Goal: Task Accomplishment & Management: Manage account settings

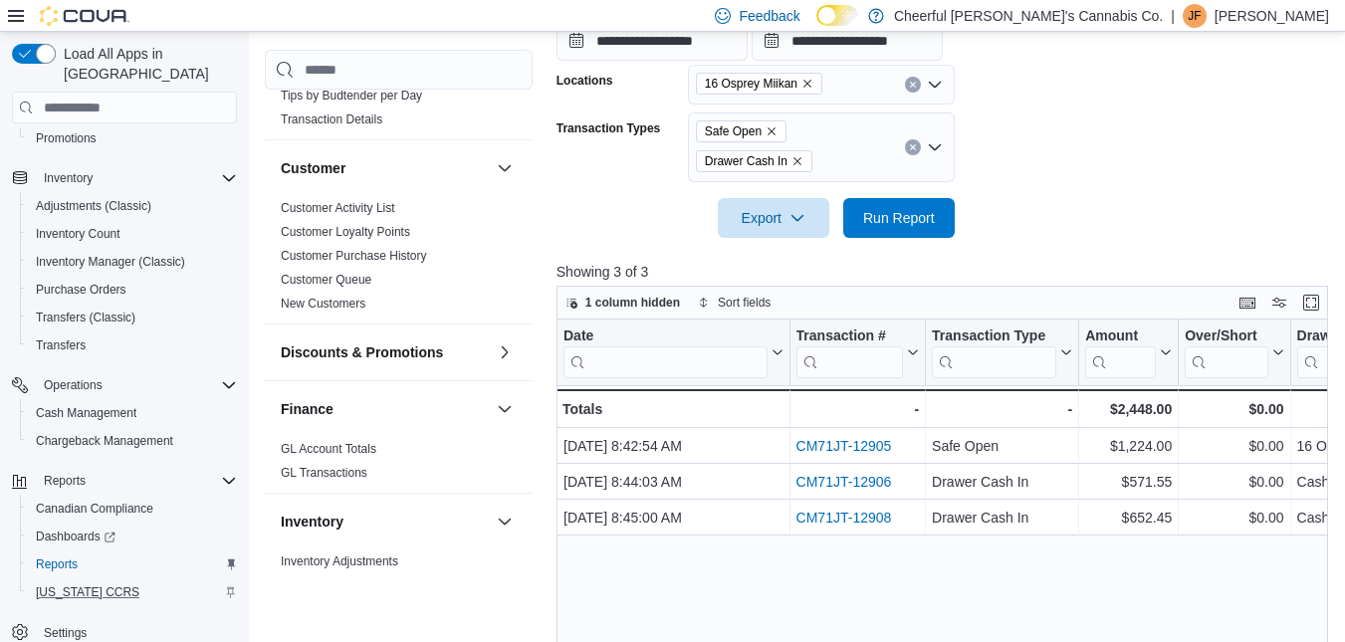
scroll to position [593, 0]
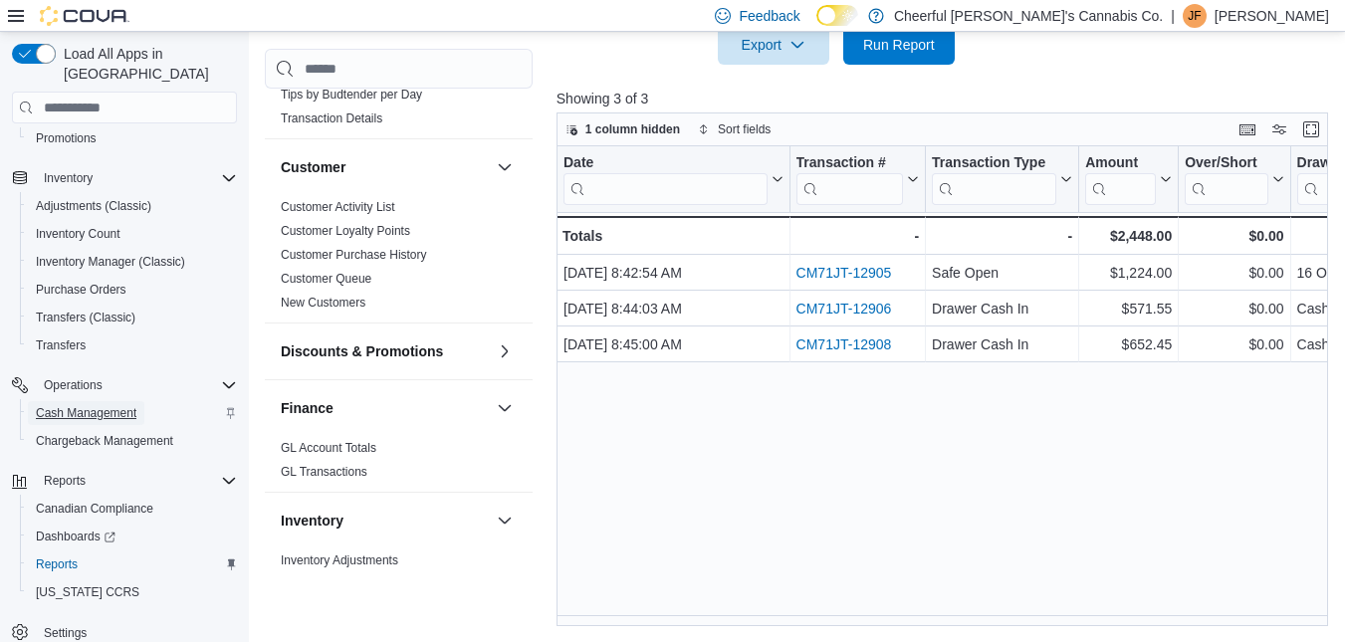
click at [130, 405] on span "Cash Management" at bounding box center [86, 413] width 101 height 16
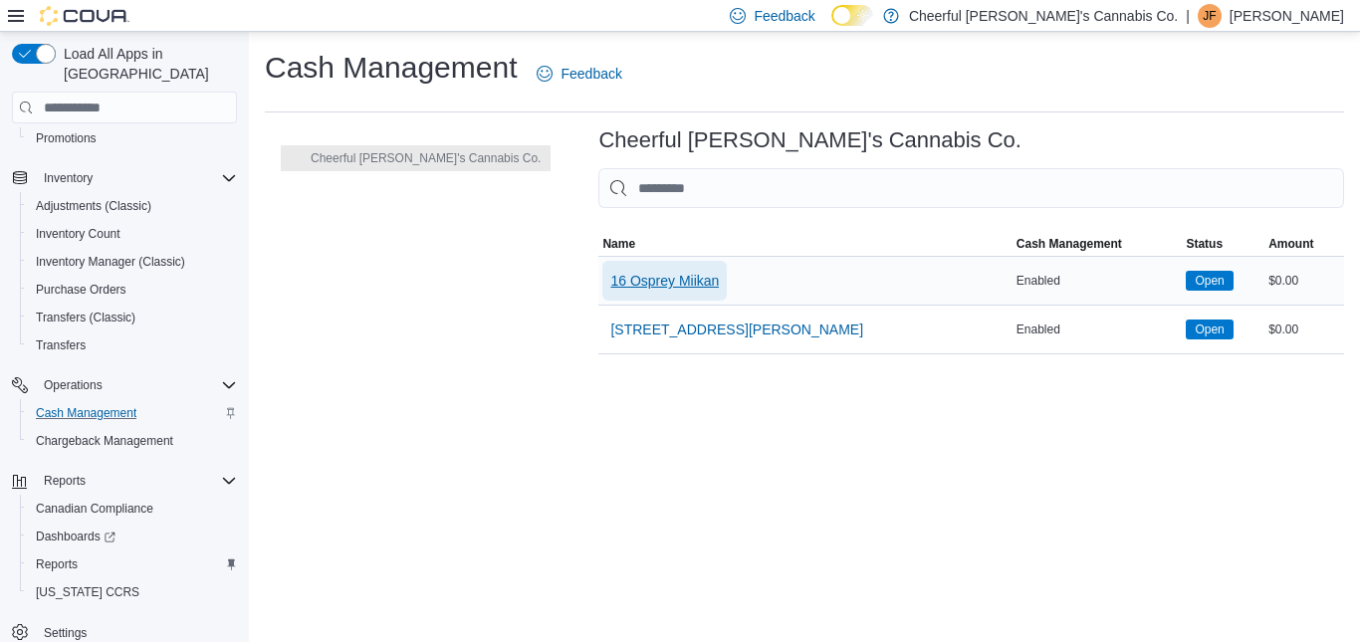
click at [610, 290] on span "16 Osprey Miikan" at bounding box center [664, 281] width 109 height 20
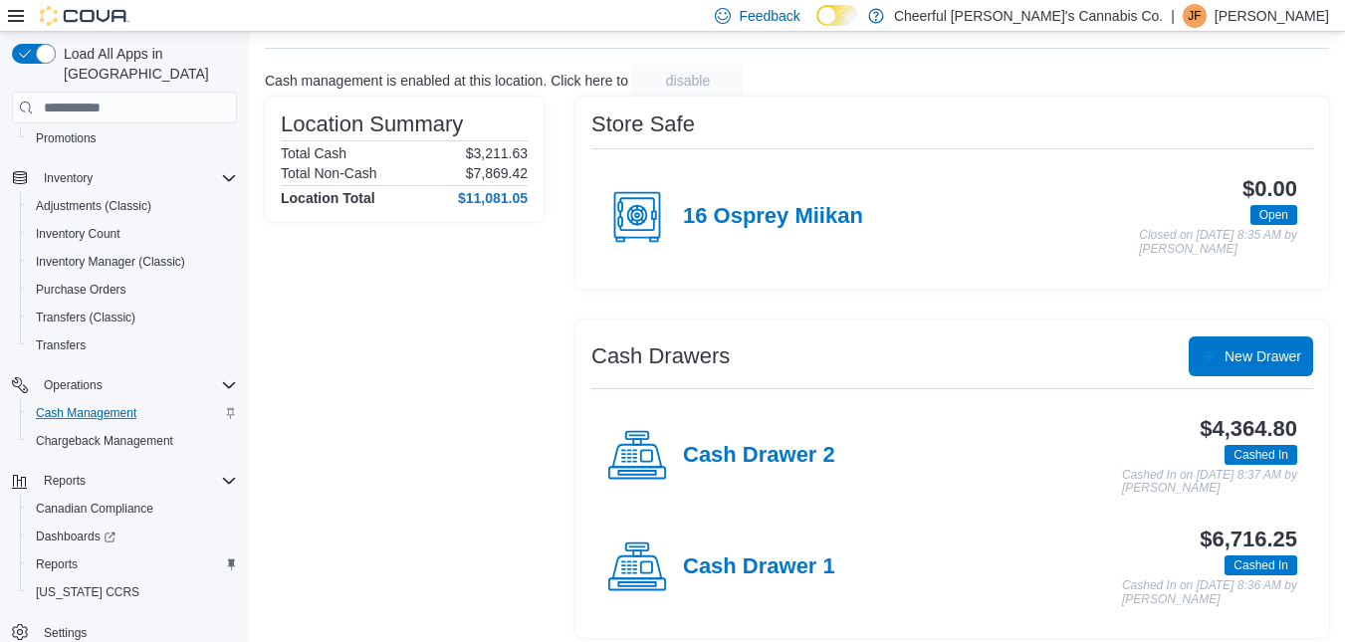
scroll to position [111, 0]
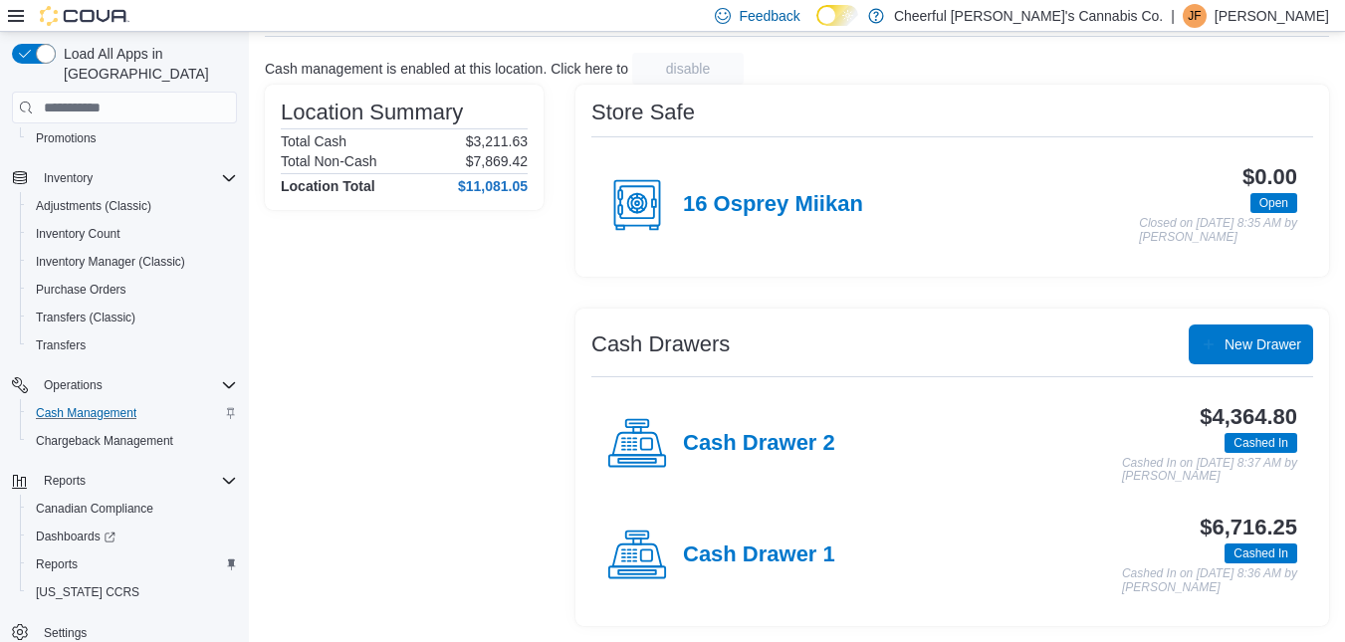
click at [693, 536] on div "Cash Drawer 1" at bounding box center [721, 556] width 228 height 60
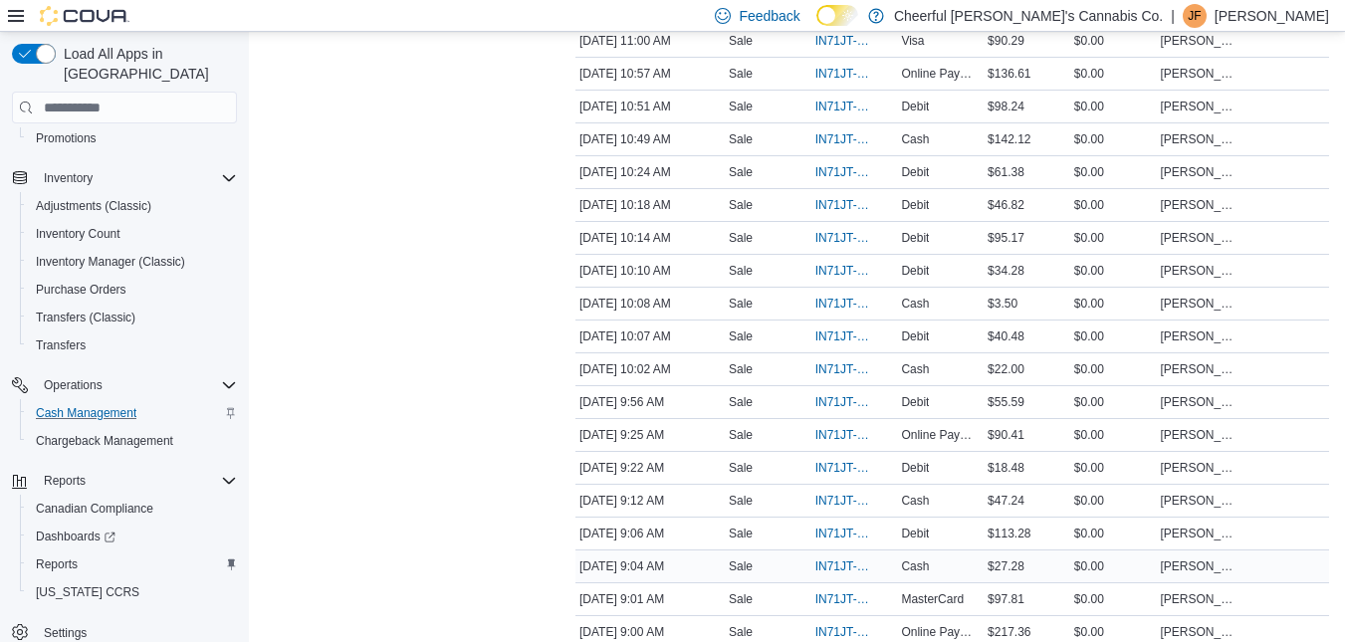
scroll to position [2887, 0]
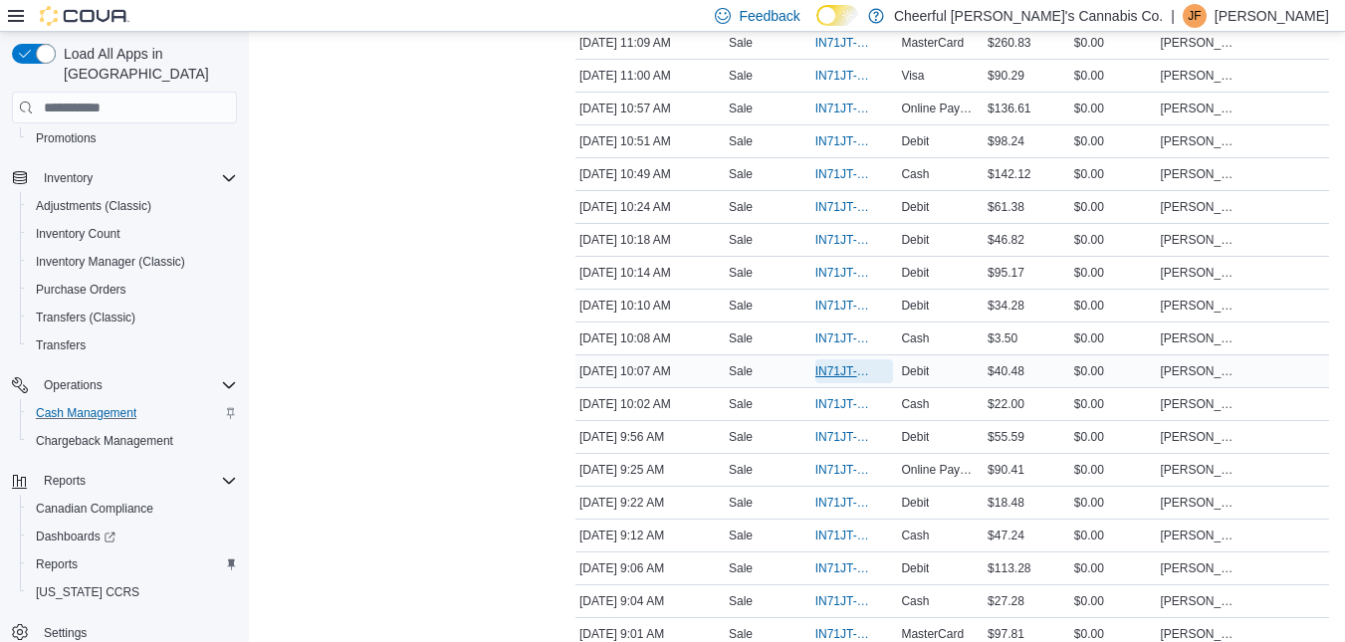
click at [830, 372] on span "IN71JT-402614" at bounding box center [844, 371] width 59 height 16
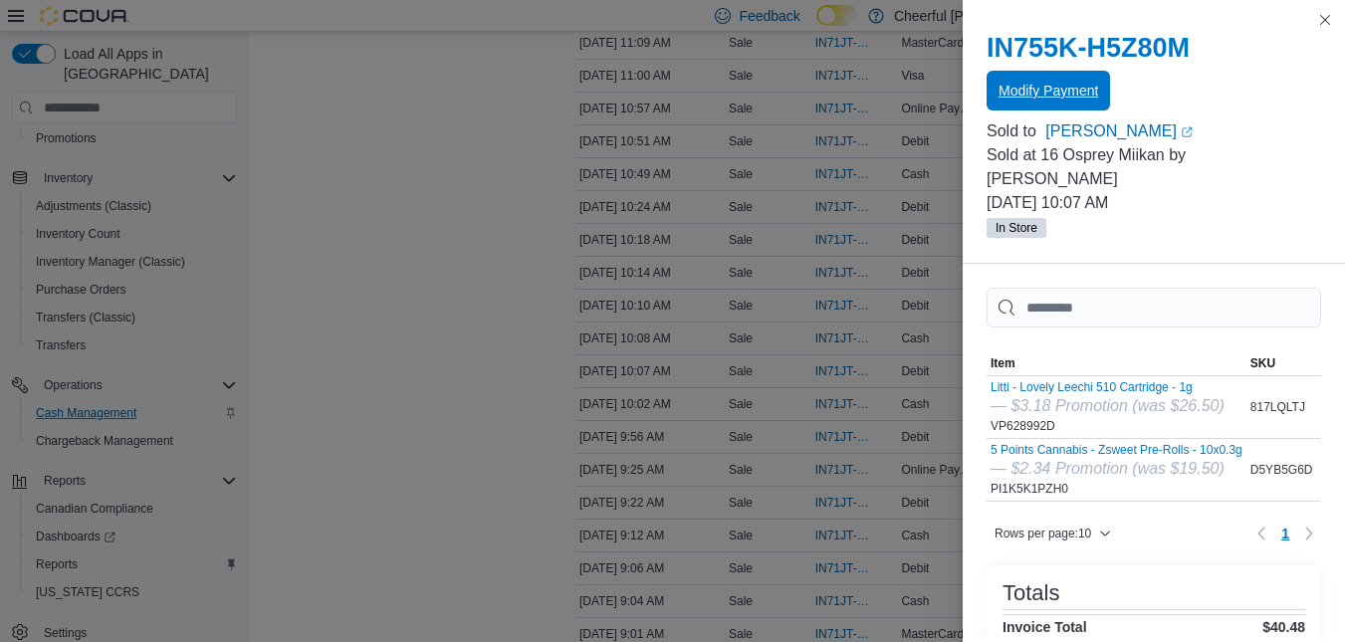
click at [1063, 95] on span "Modify Payment" at bounding box center [1048, 91] width 100 height 20
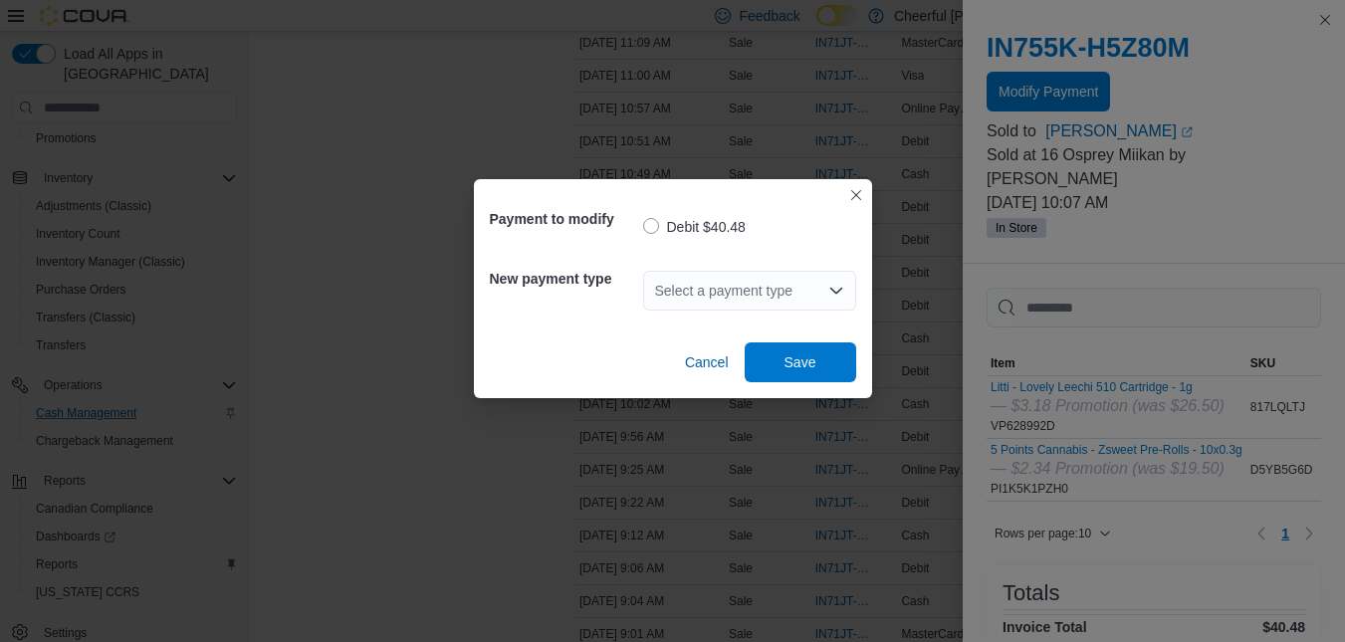
click at [782, 282] on div "Select a payment type" at bounding box center [749, 291] width 213 height 40
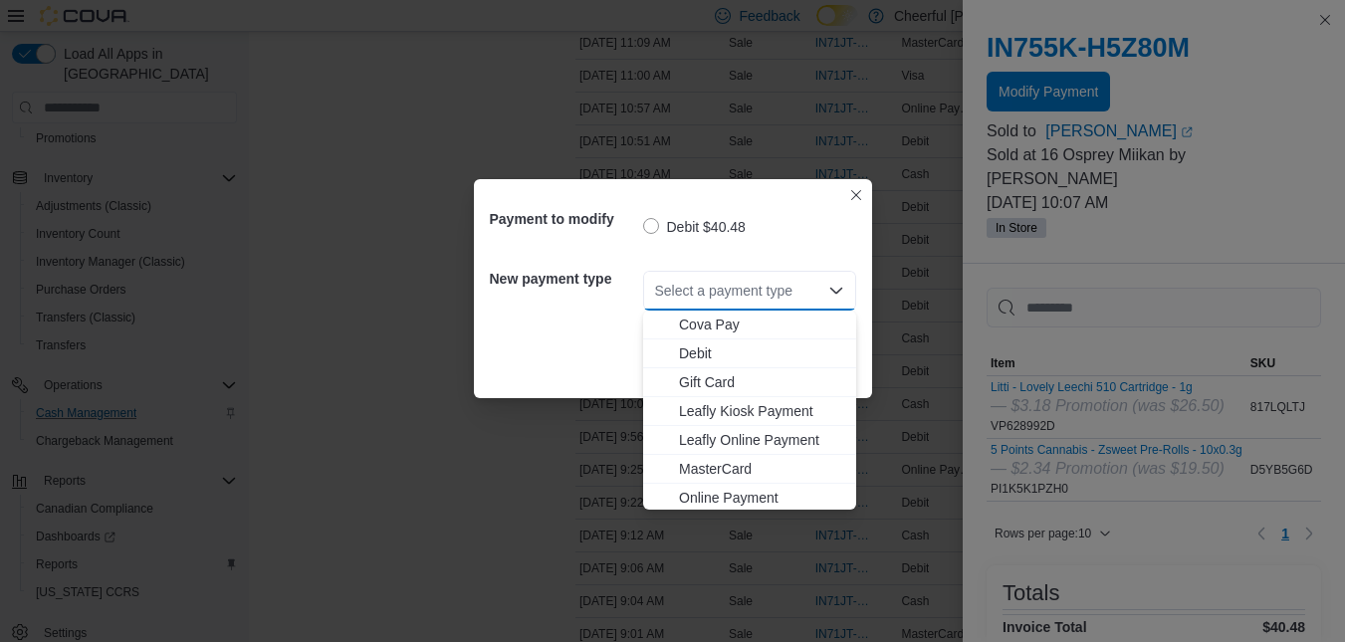
scroll to position [118, 0]
click at [730, 486] on span "Visa" at bounding box center [761, 495] width 165 height 20
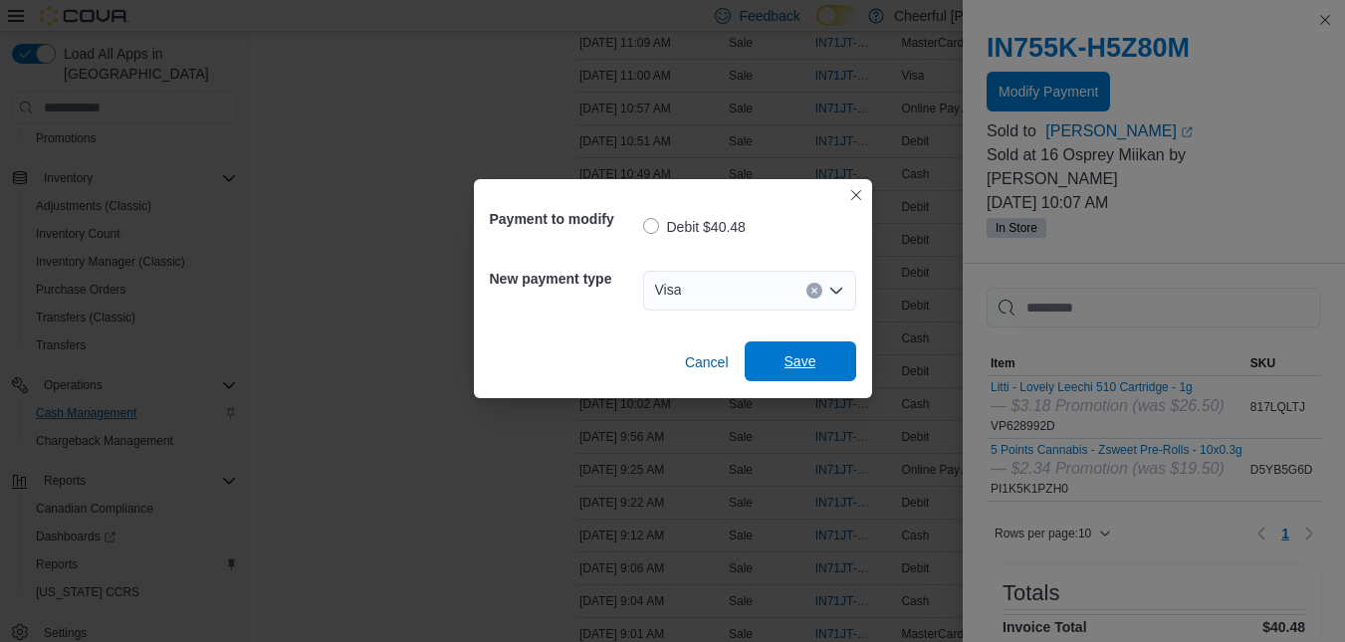
click at [796, 367] on span "Save" at bounding box center [800, 361] width 32 height 20
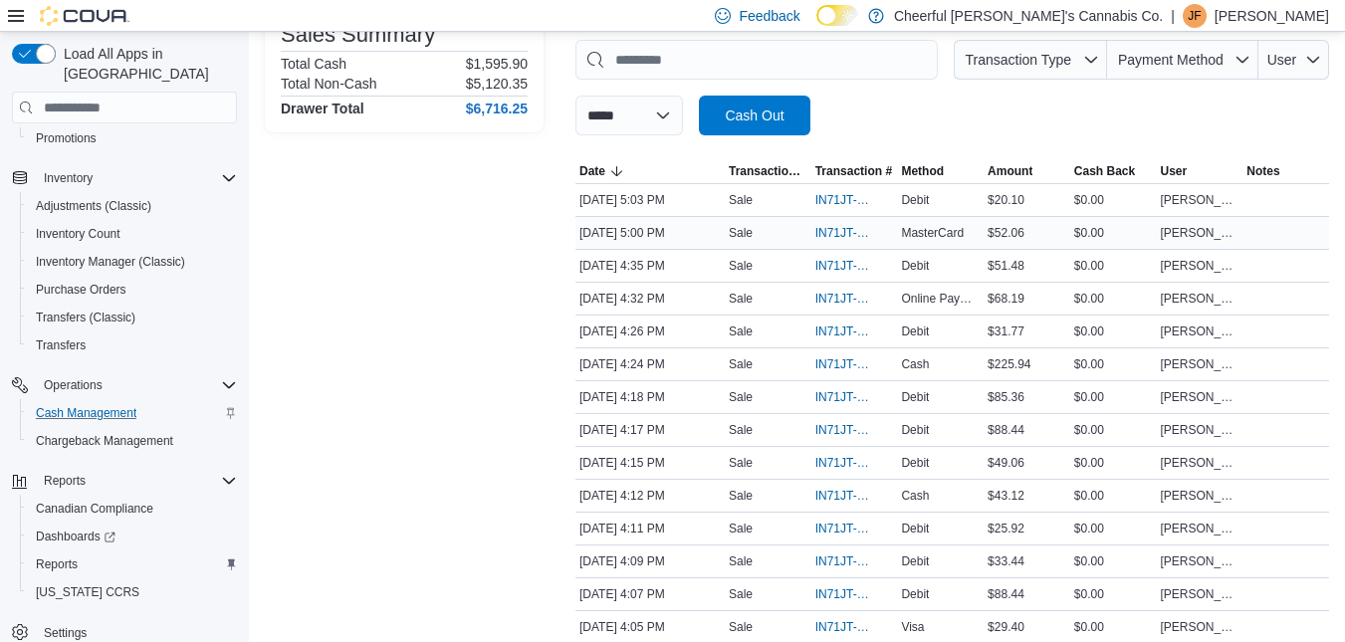
scroll to position [0, 0]
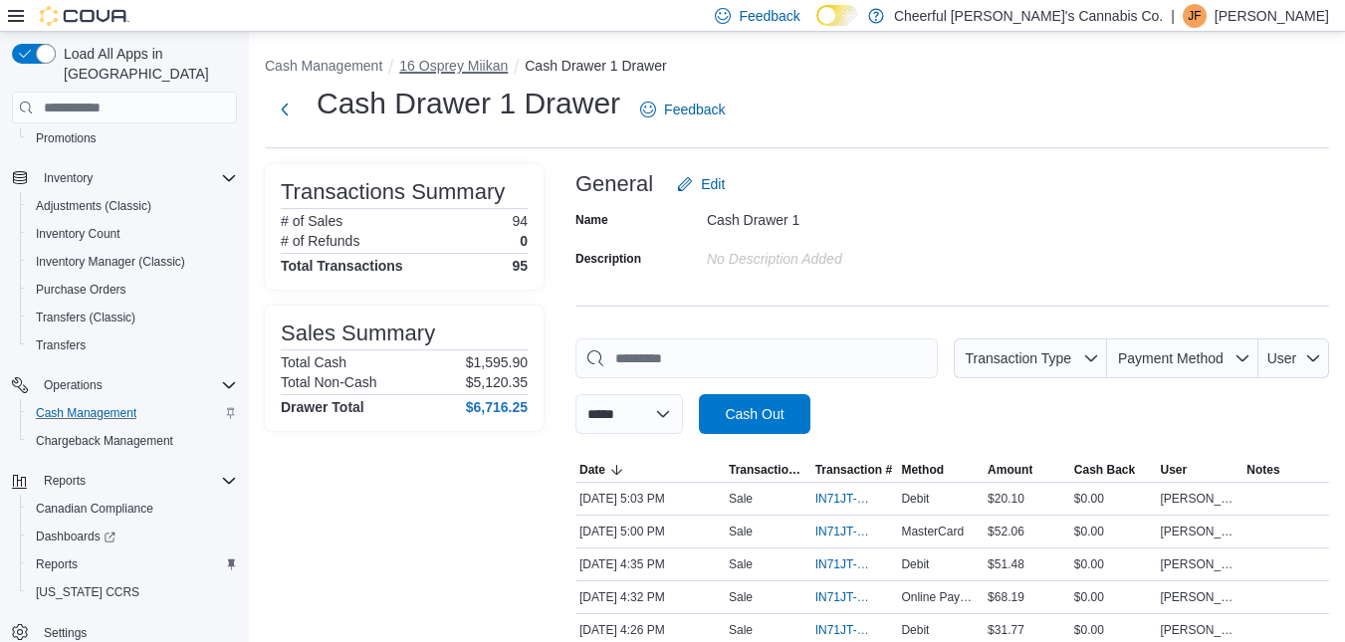
click at [484, 67] on button "16 Osprey Miikan" at bounding box center [453, 66] width 109 height 16
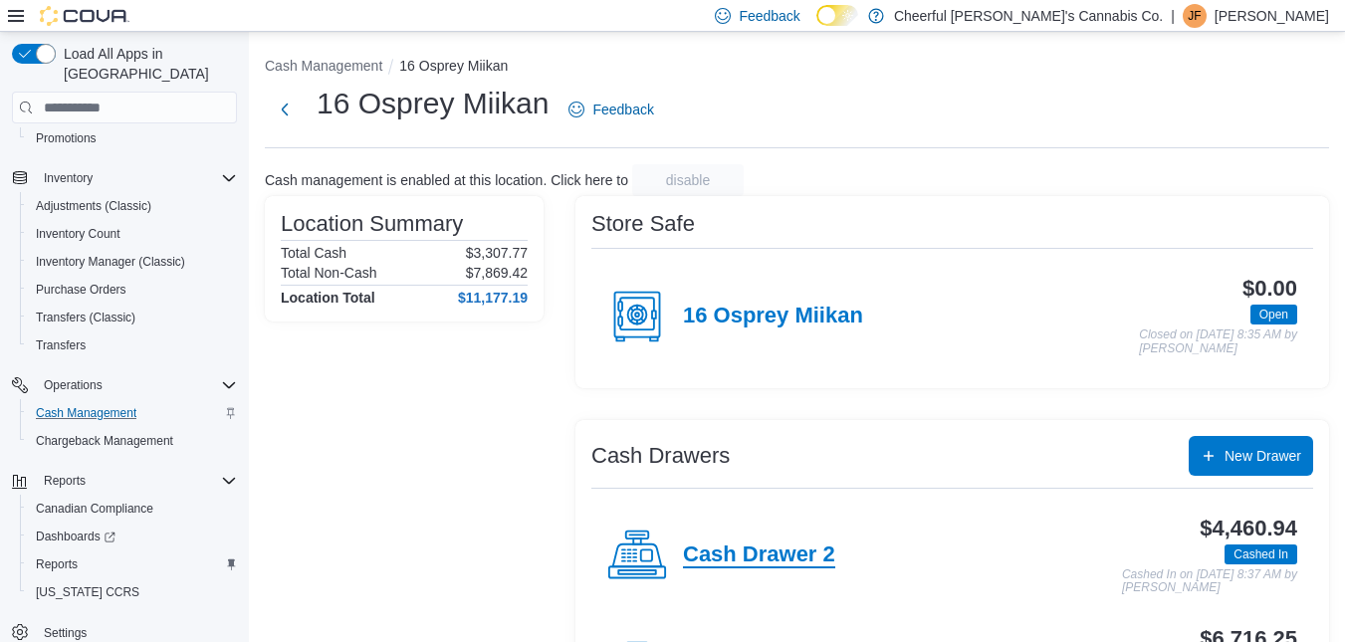
click at [711, 561] on h4 "Cash Drawer 2" at bounding box center [759, 556] width 152 height 26
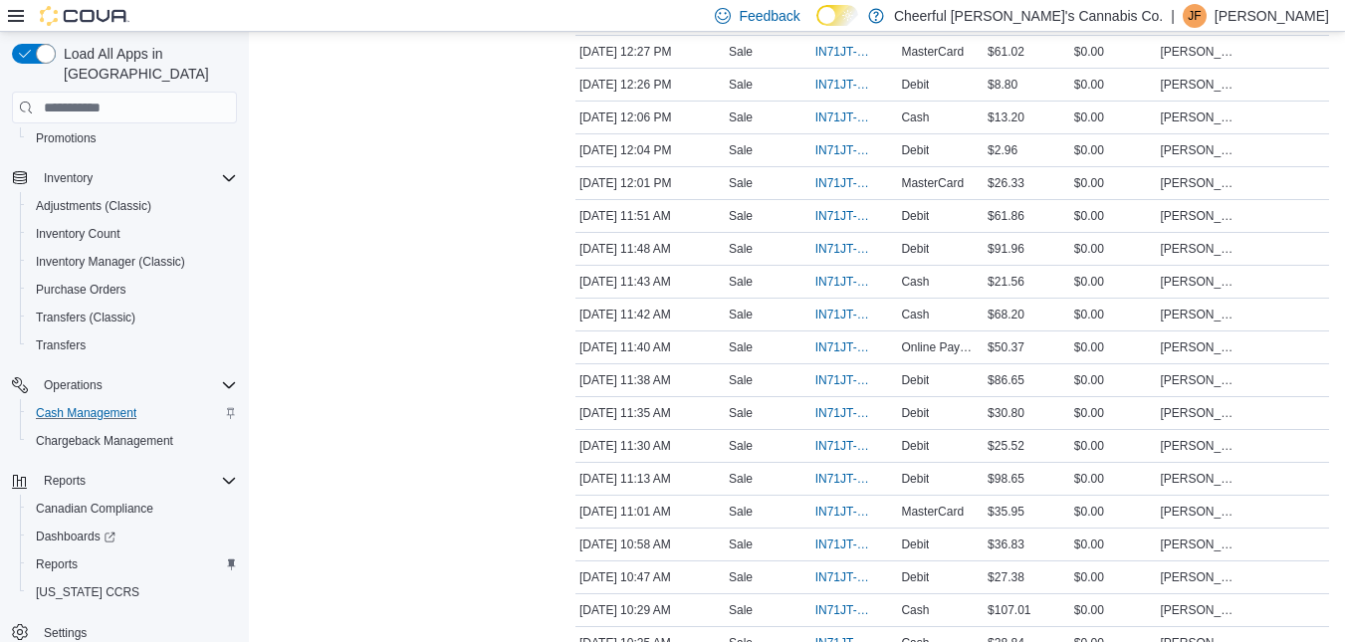
scroll to position [1891, 0]
click at [869, 344] on span "IN71JT-402650" at bounding box center [844, 348] width 59 height 16
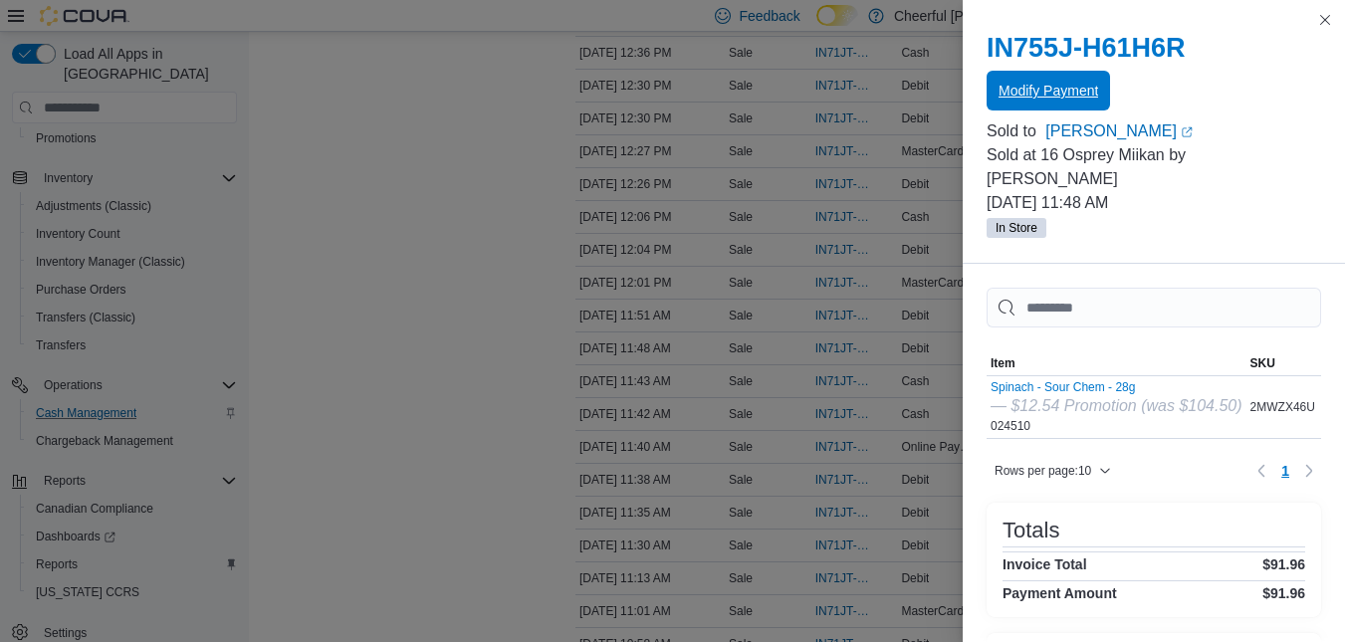
click at [1072, 98] on span "Modify Payment" at bounding box center [1048, 91] width 100 height 20
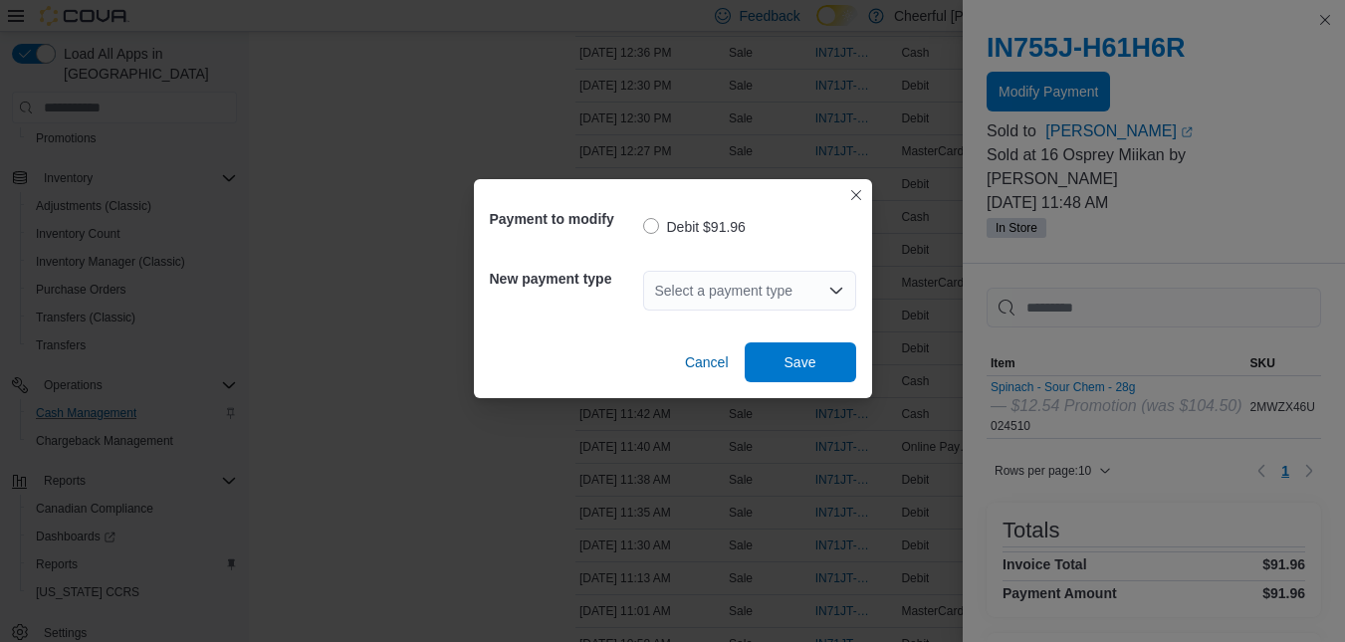
click at [830, 286] on icon "Open list of options" at bounding box center [836, 291] width 16 height 16
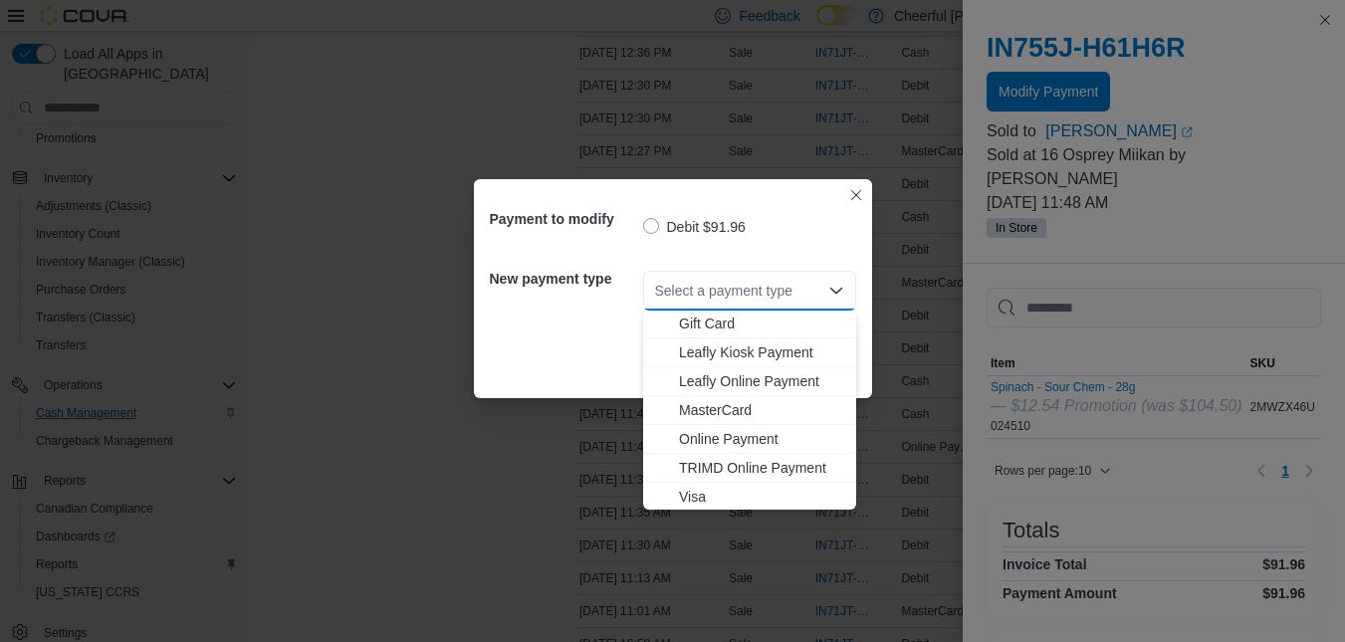
scroll to position [118, 0]
click at [741, 486] on span "Visa" at bounding box center [761, 495] width 165 height 20
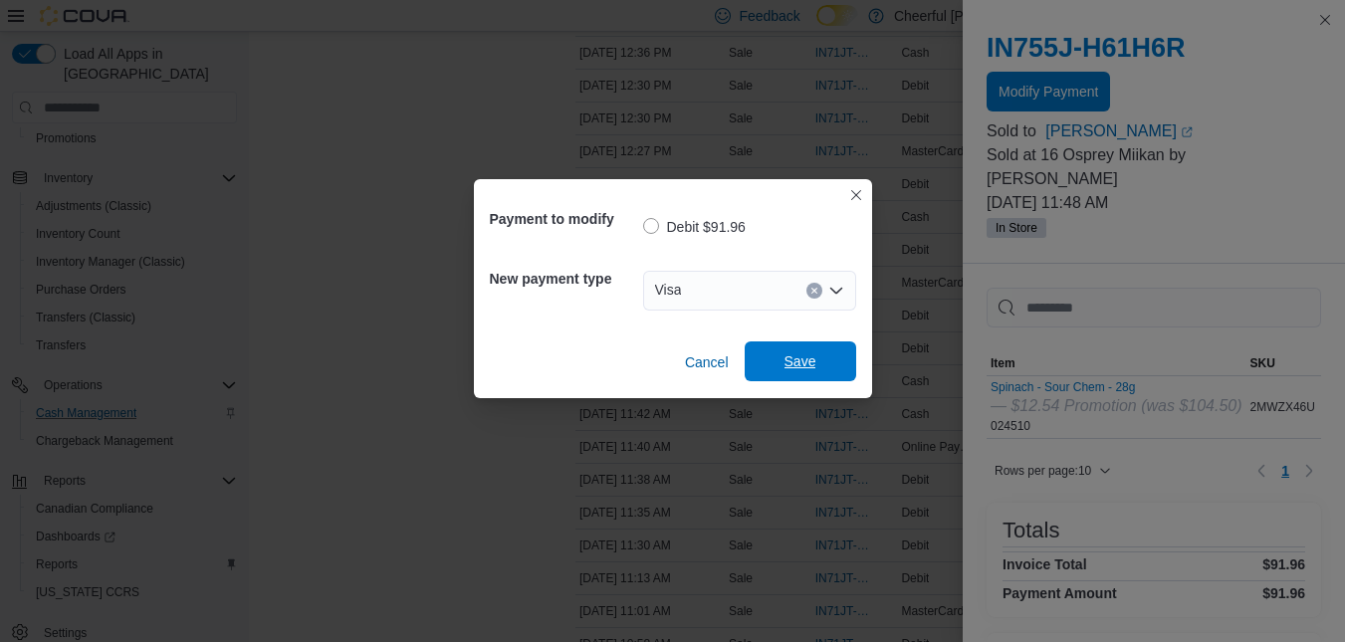
click at [786, 356] on span "Save" at bounding box center [800, 361] width 32 height 20
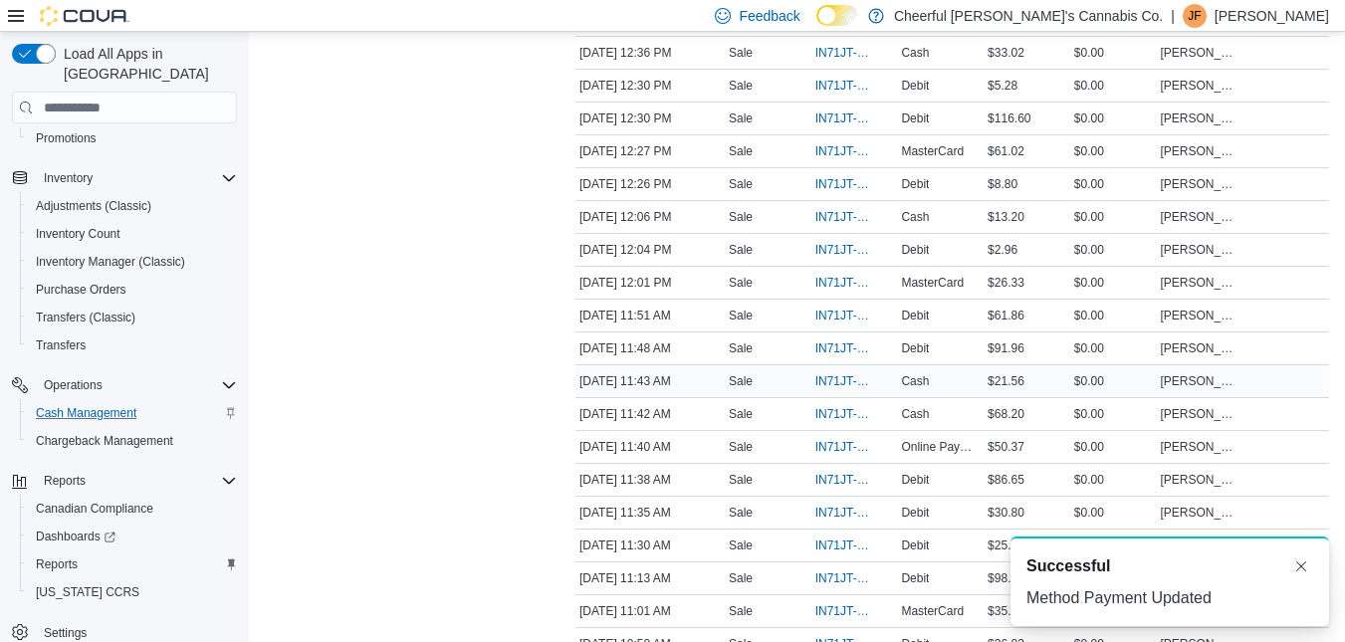
scroll to position [1792, 0]
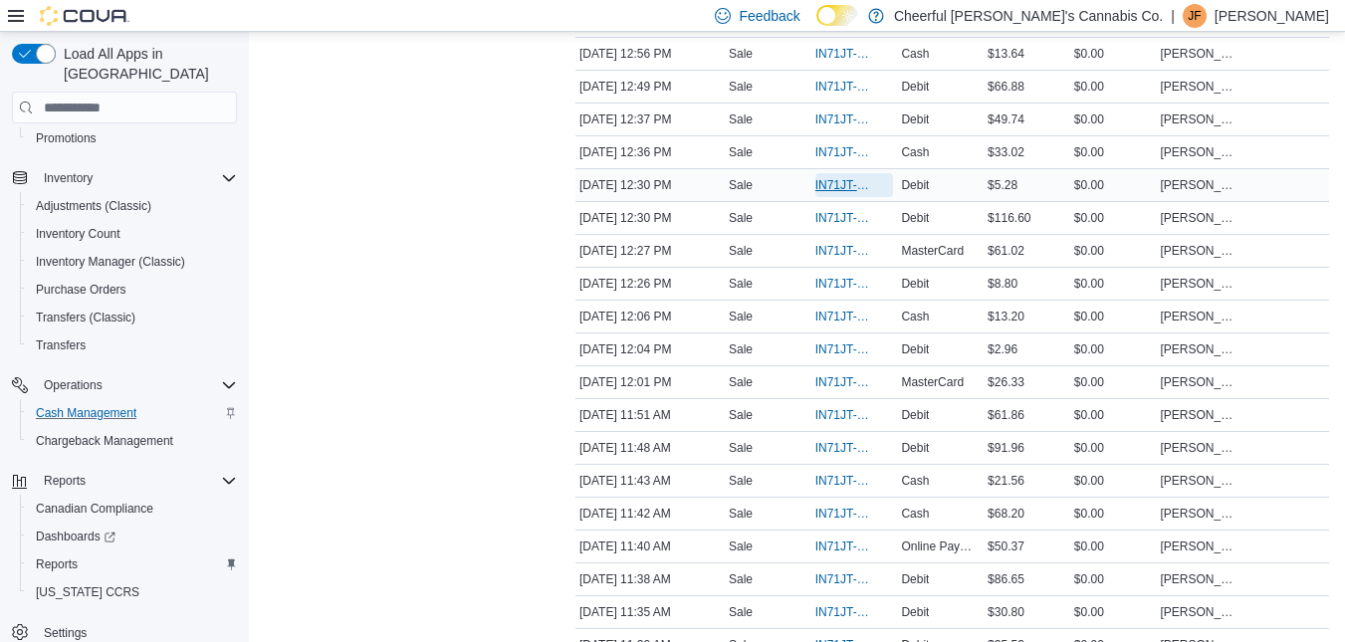
click at [826, 194] on span "IN71JT-402669" at bounding box center [854, 185] width 79 height 24
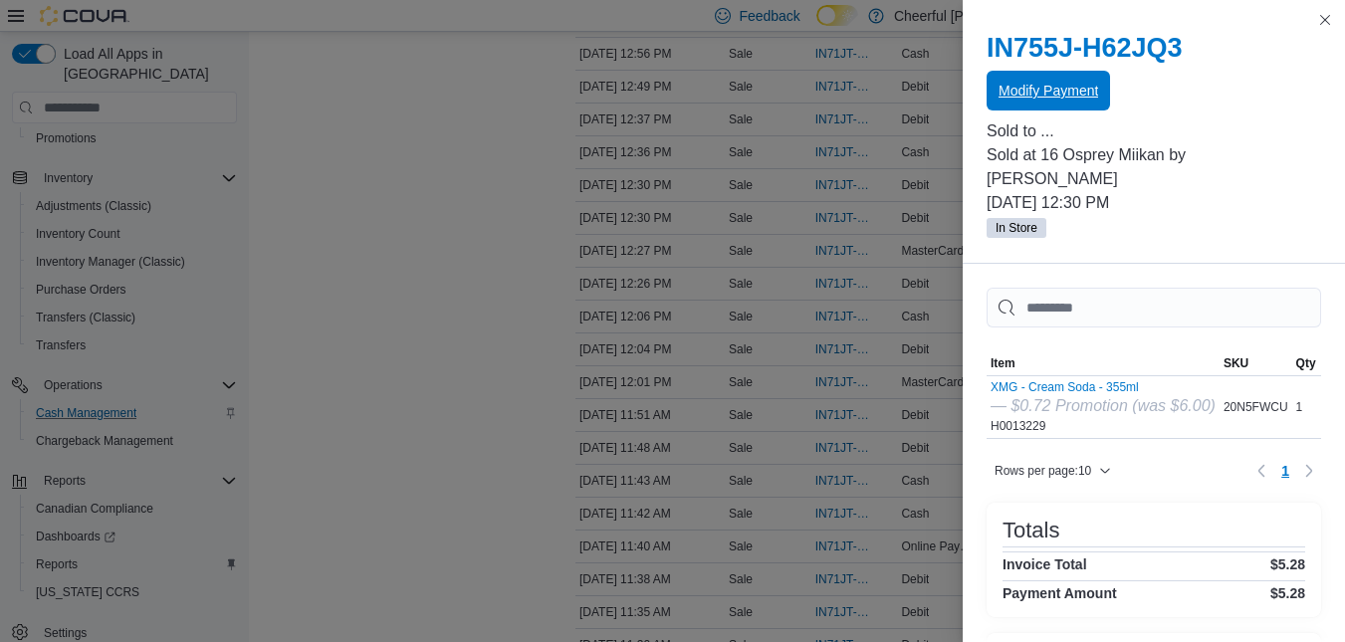
click at [1003, 102] on span "Modify Payment" at bounding box center [1048, 91] width 100 height 40
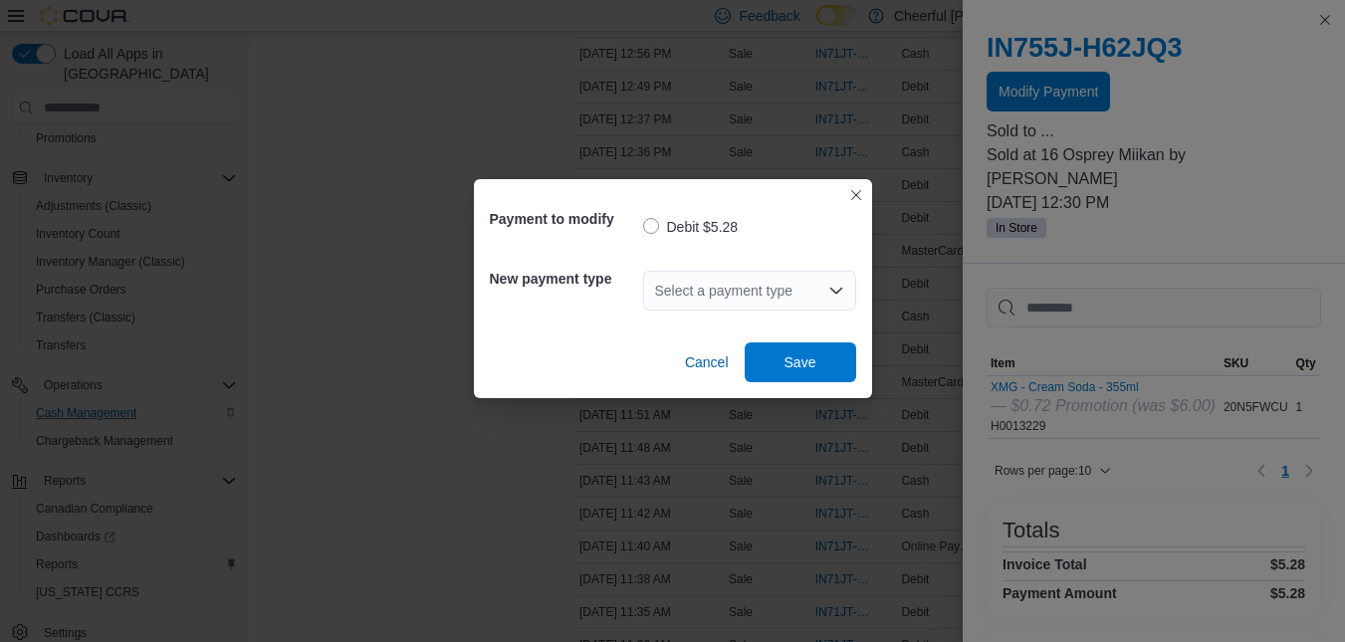
click at [826, 279] on div "Select a payment type" at bounding box center [749, 291] width 213 height 40
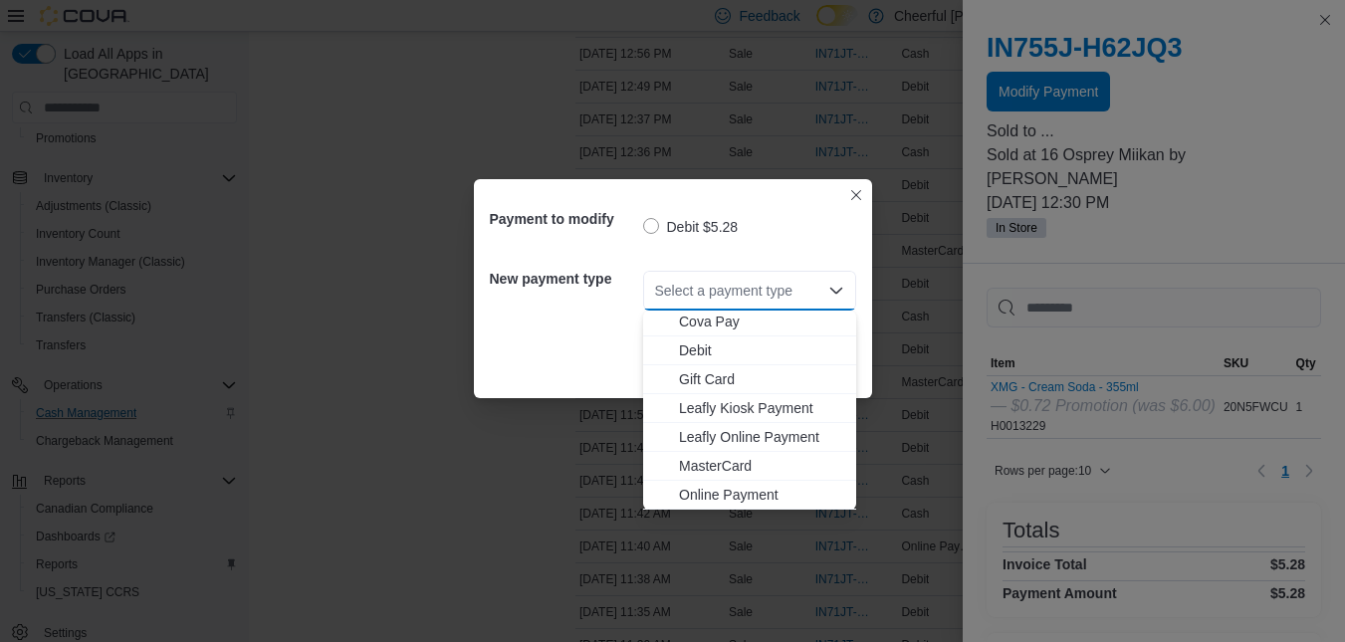
scroll to position [118, 0]
click at [738, 481] on button "Visa" at bounding box center [749, 495] width 213 height 29
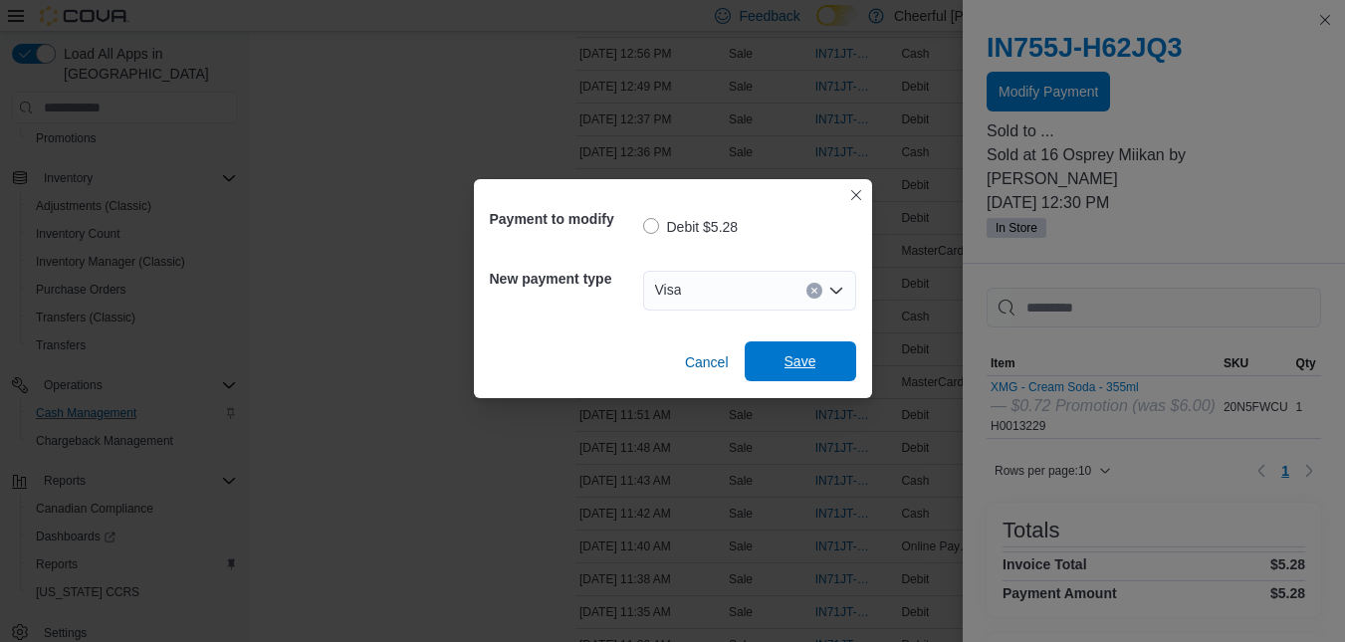
click at [788, 362] on span "Save" at bounding box center [800, 361] width 32 height 20
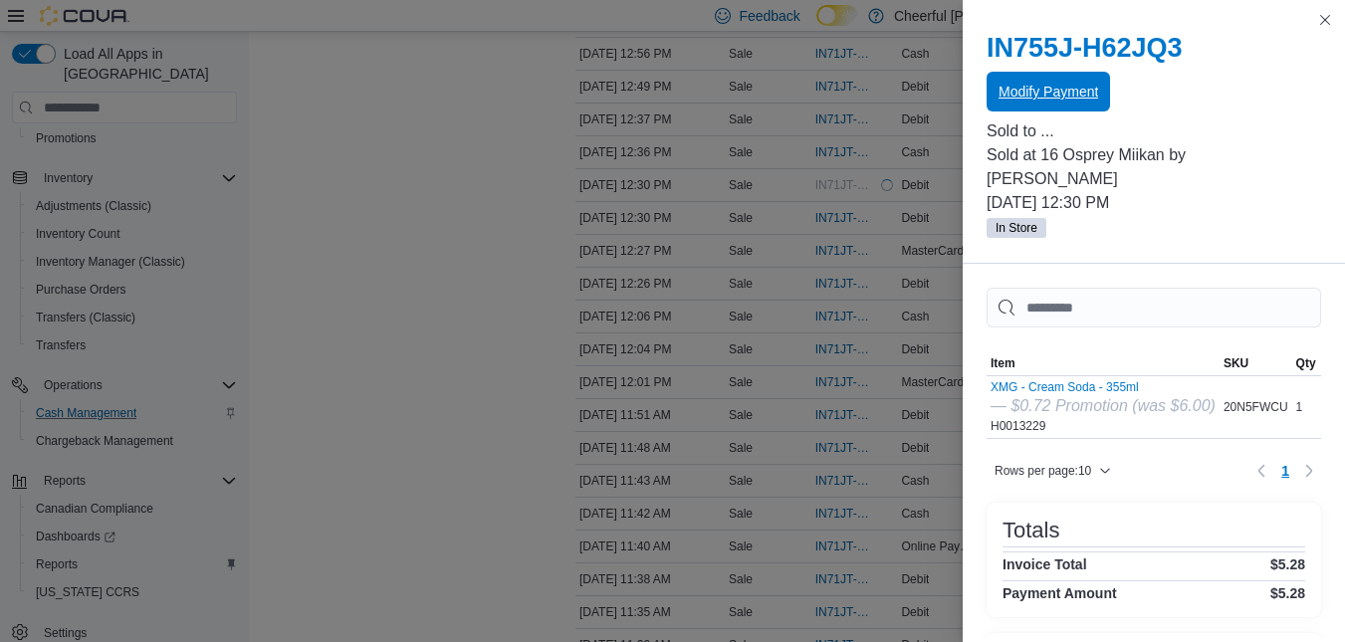
scroll to position [0, 0]
click at [1024, 94] on span "Modify Payment" at bounding box center [1048, 91] width 100 height 20
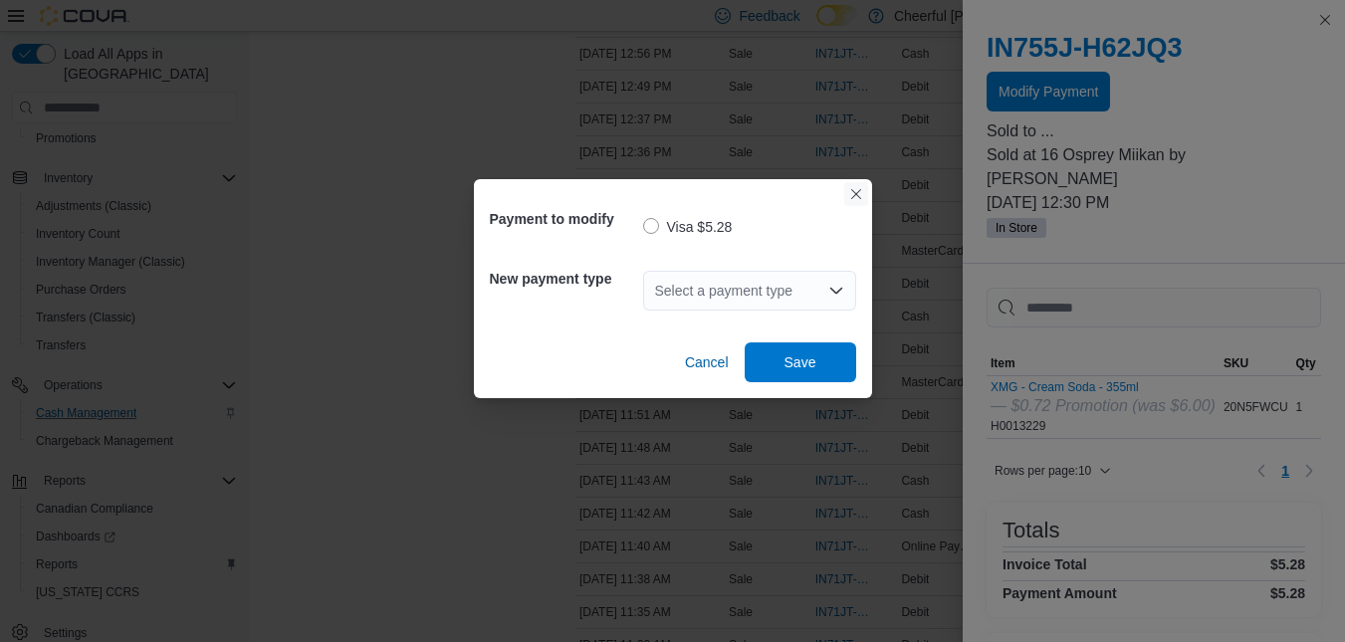
click at [855, 191] on button "Closes this modal window" at bounding box center [856, 194] width 24 height 24
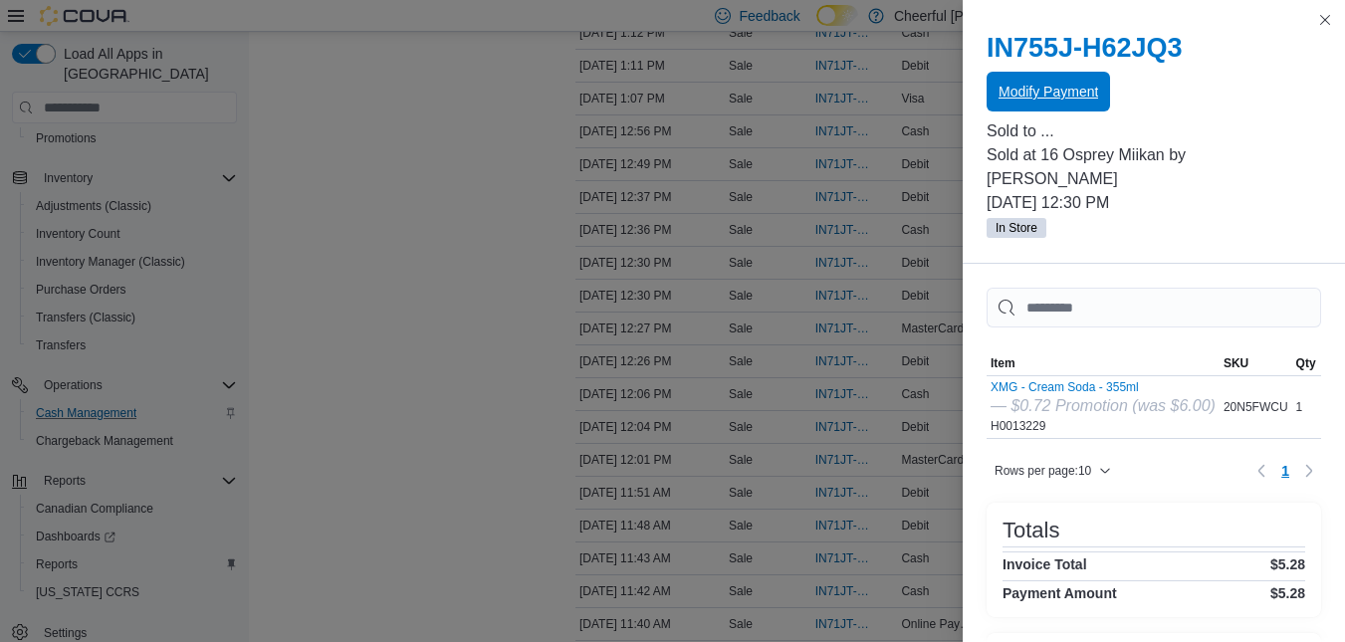
scroll to position [1692, 0]
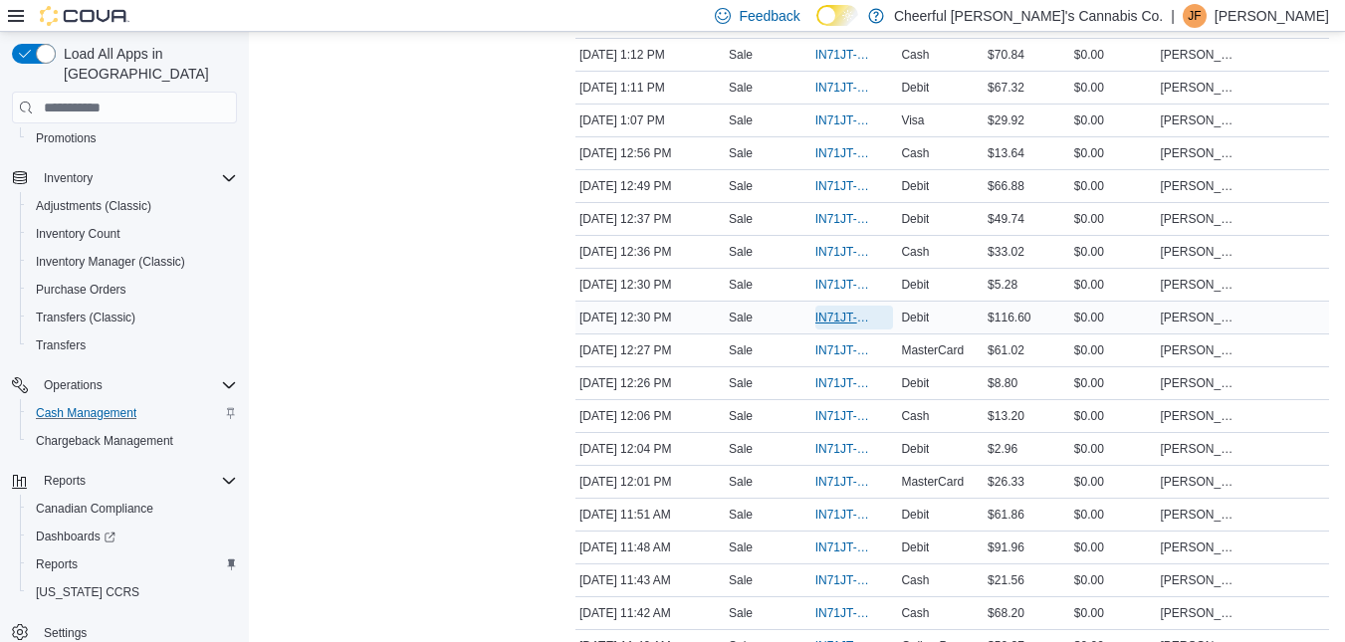
click at [854, 325] on span "IN71JT-402668" at bounding box center [844, 318] width 59 height 16
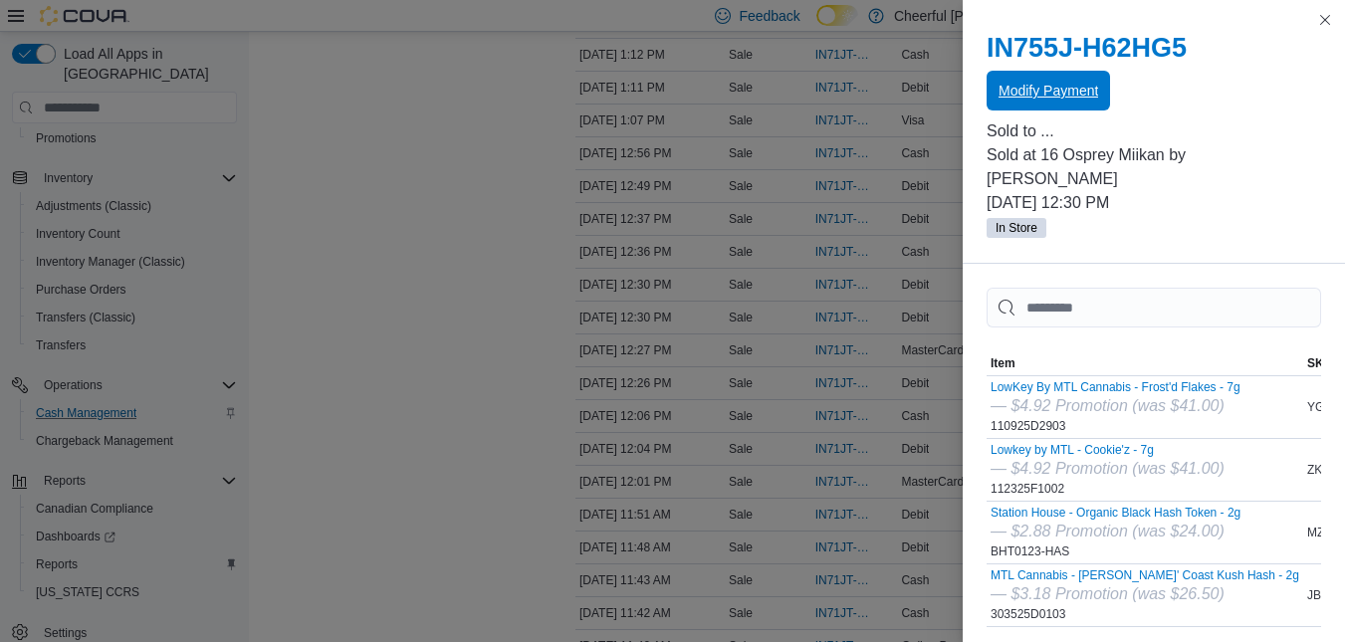
click at [1083, 88] on span "Modify Payment" at bounding box center [1048, 91] width 100 height 20
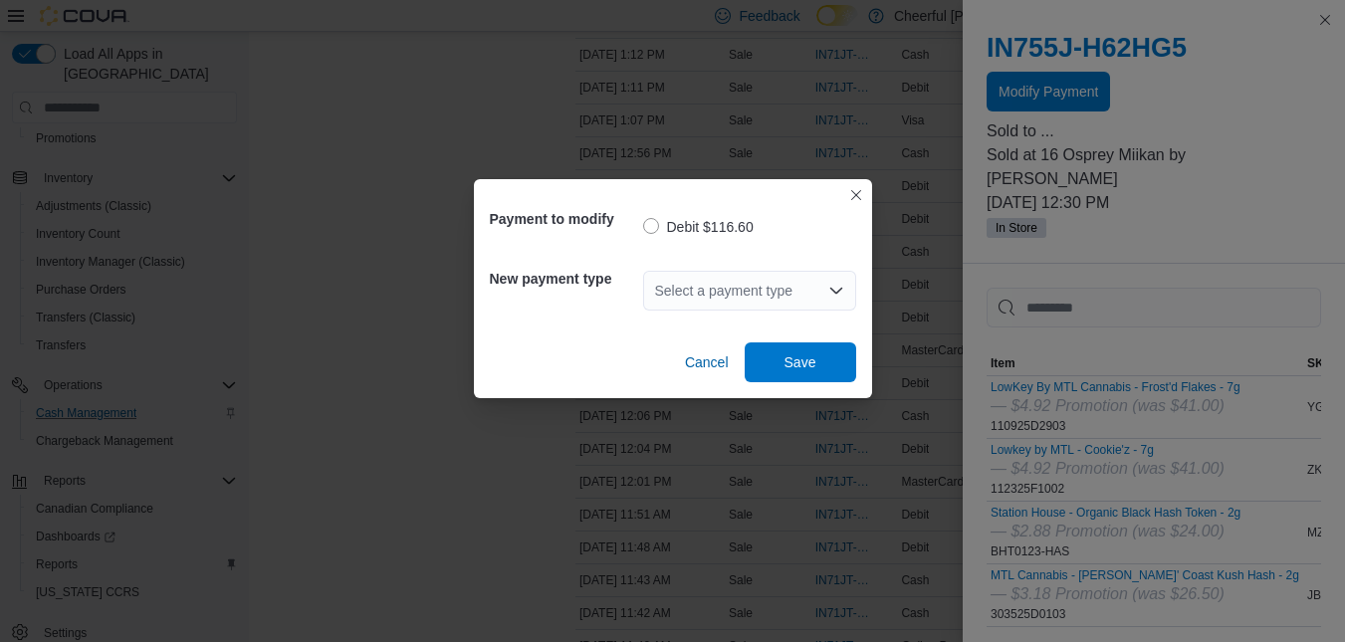
click at [837, 279] on div "Select a payment type" at bounding box center [749, 291] width 213 height 40
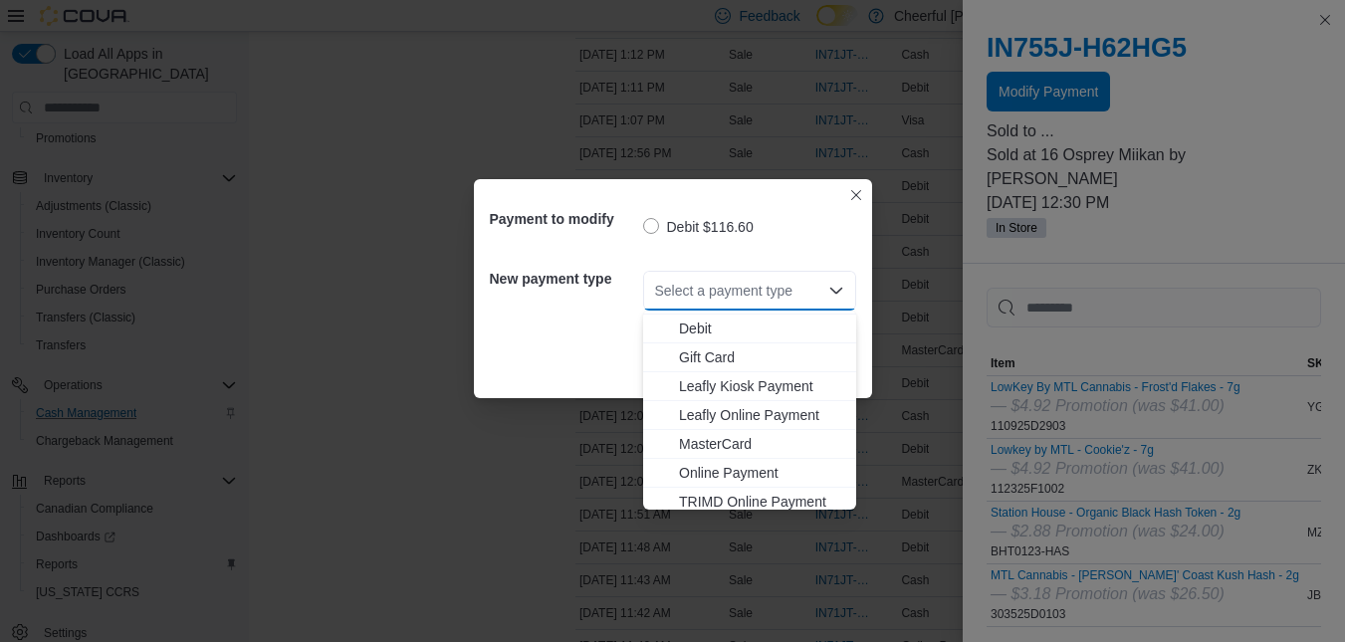
scroll to position [118, 0]
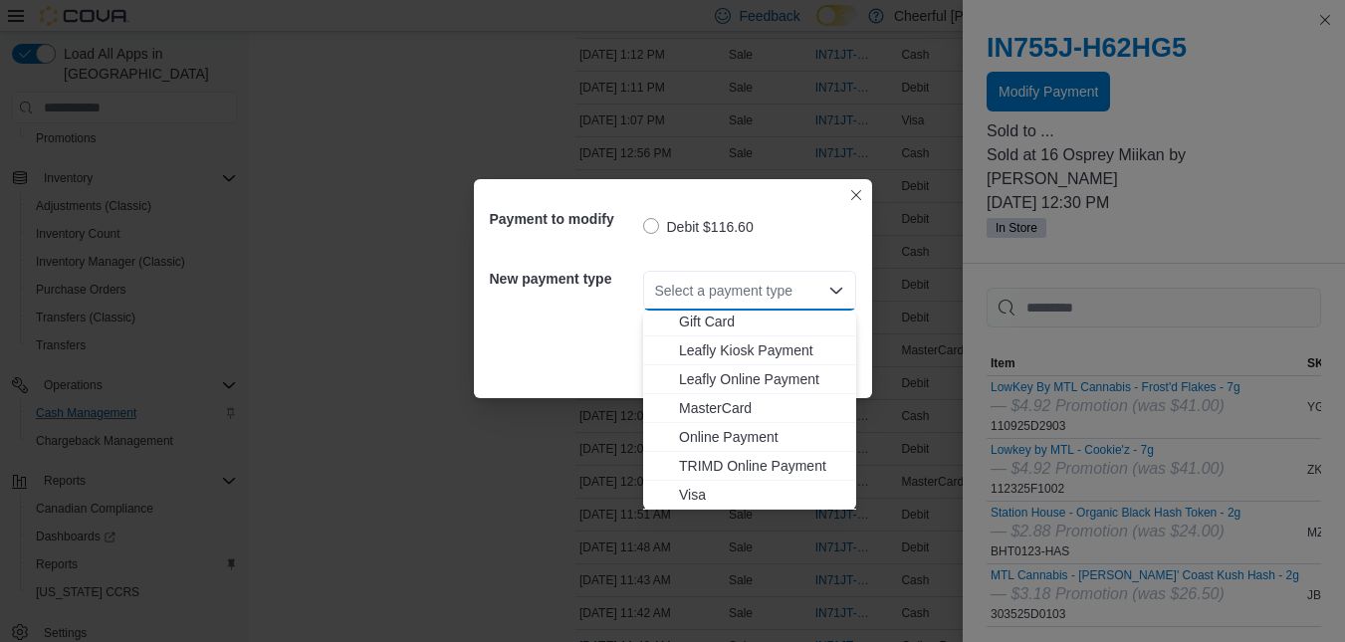
click at [723, 404] on span "MasterCard" at bounding box center [761, 408] width 165 height 20
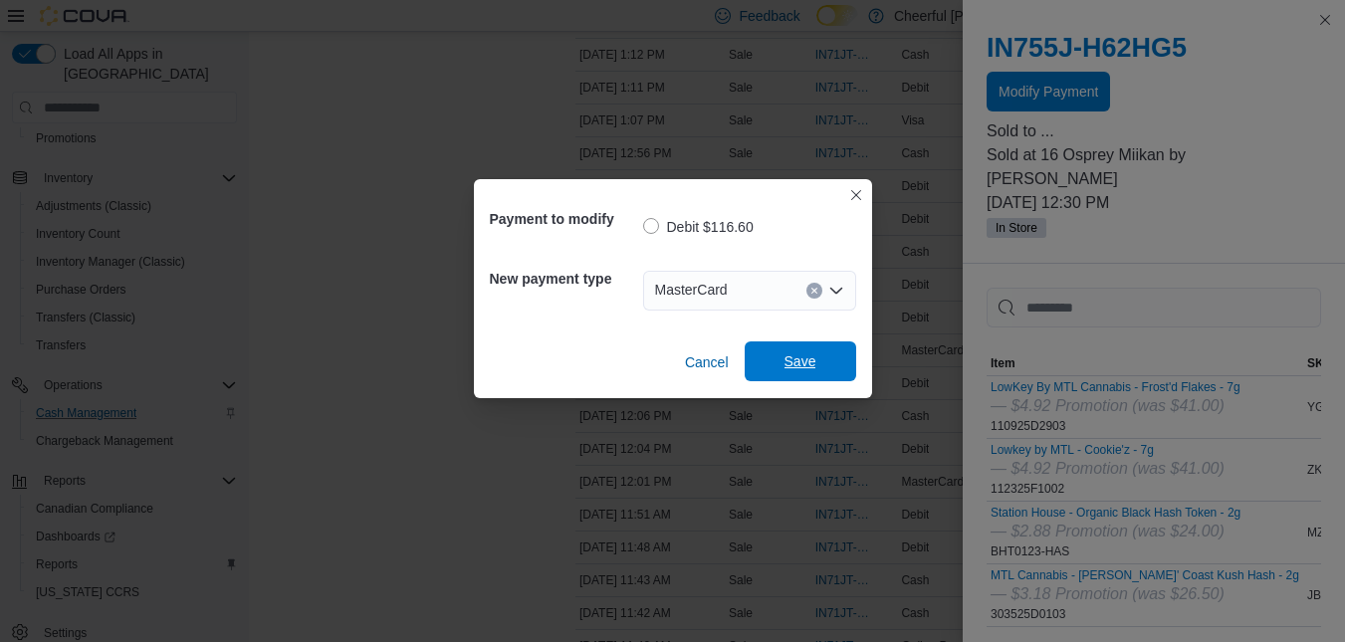
click at [769, 365] on span "Save" at bounding box center [801, 361] width 88 height 40
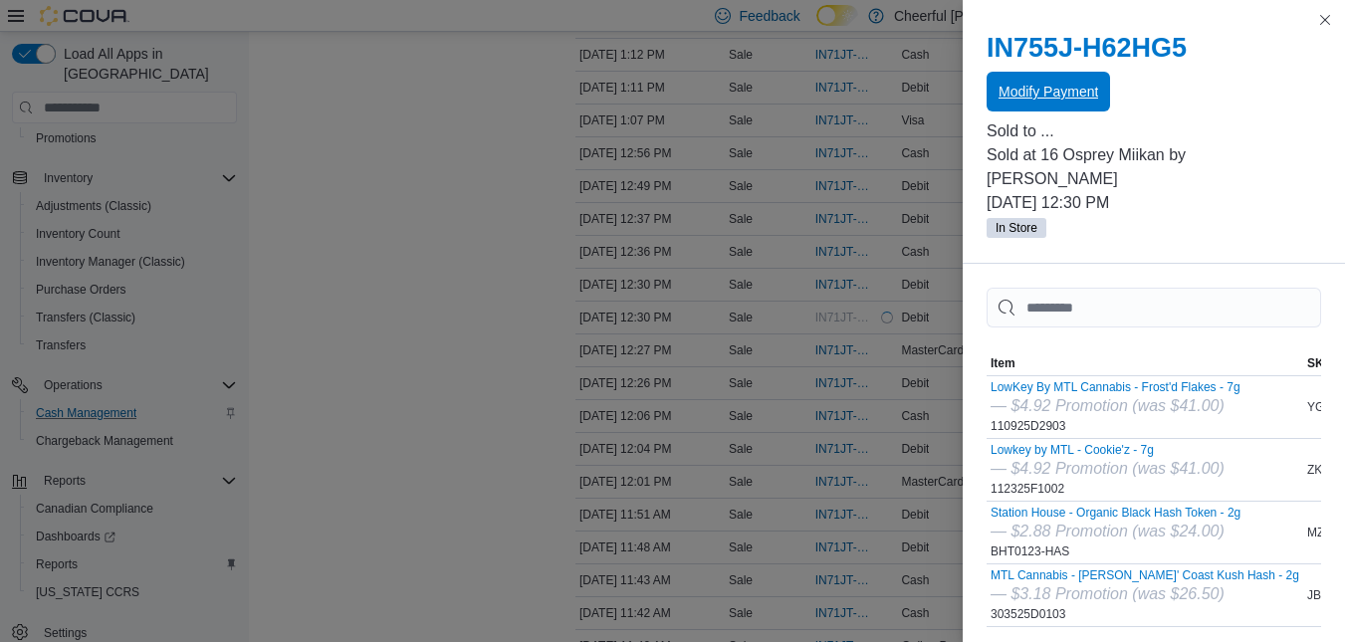
scroll to position [0, 0]
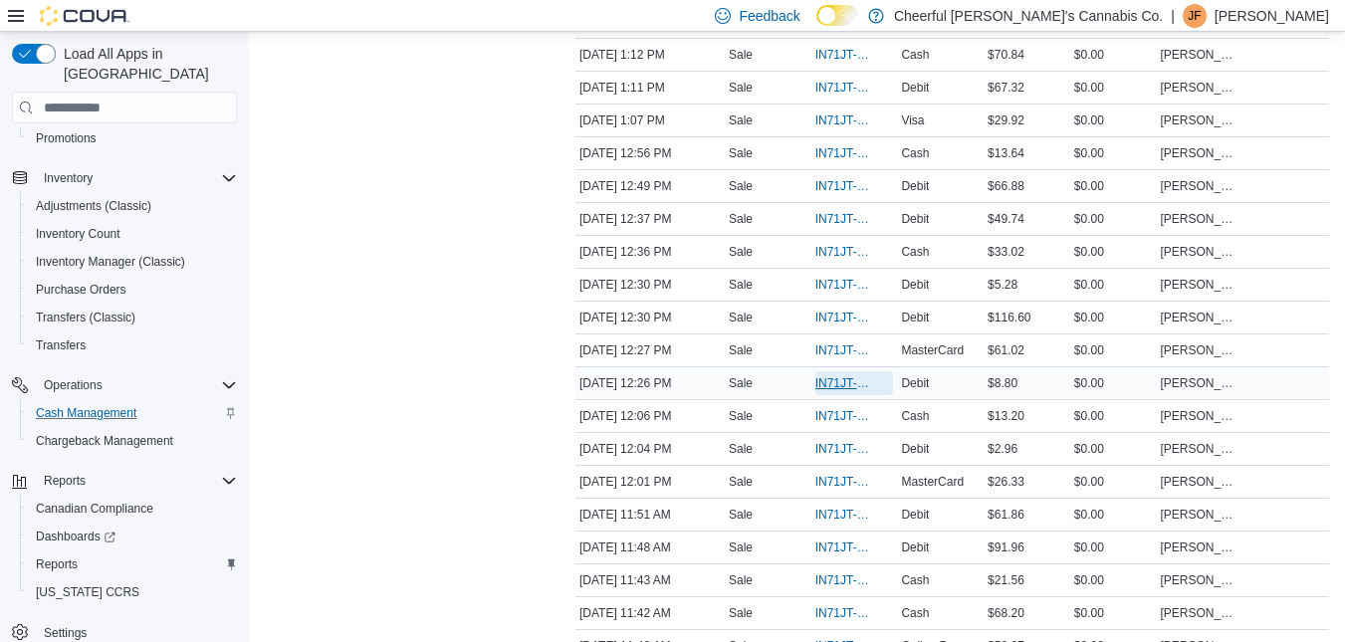
click at [829, 374] on span "IN71JT-402665" at bounding box center [854, 383] width 79 height 24
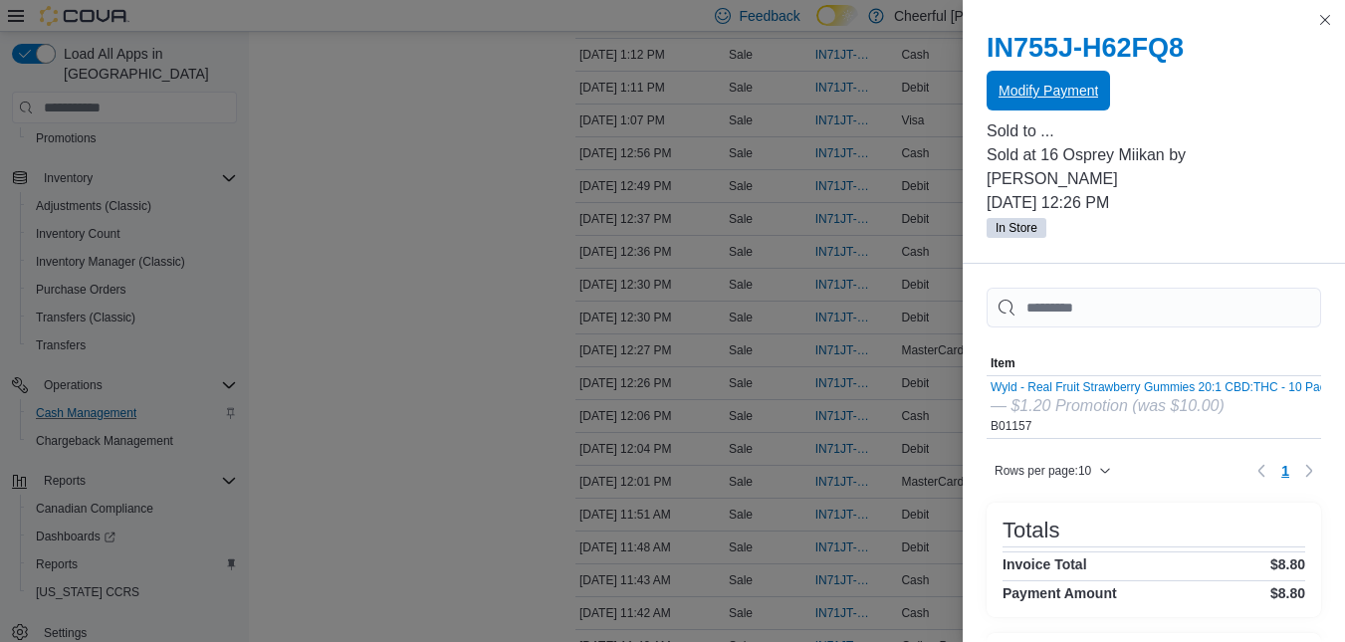
click at [1026, 95] on span "Modify Payment" at bounding box center [1048, 91] width 100 height 20
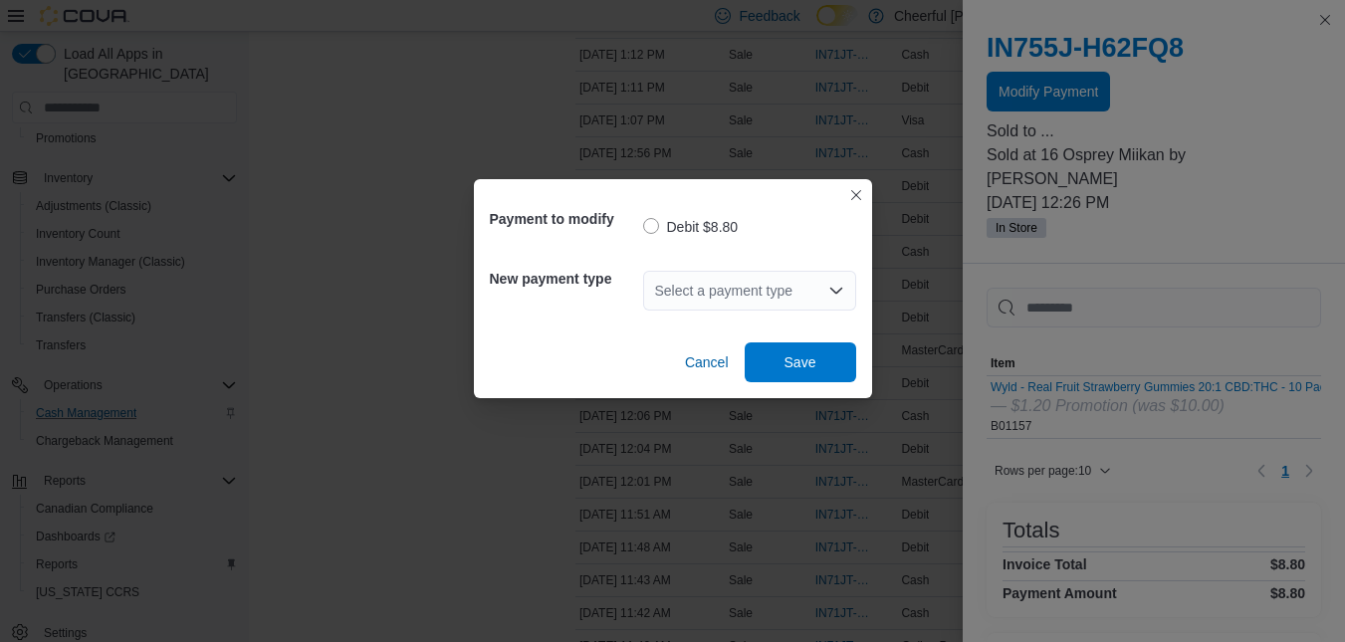
click at [844, 292] on div "Select a payment type" at bounding box center [749, 291] width 213 height 40
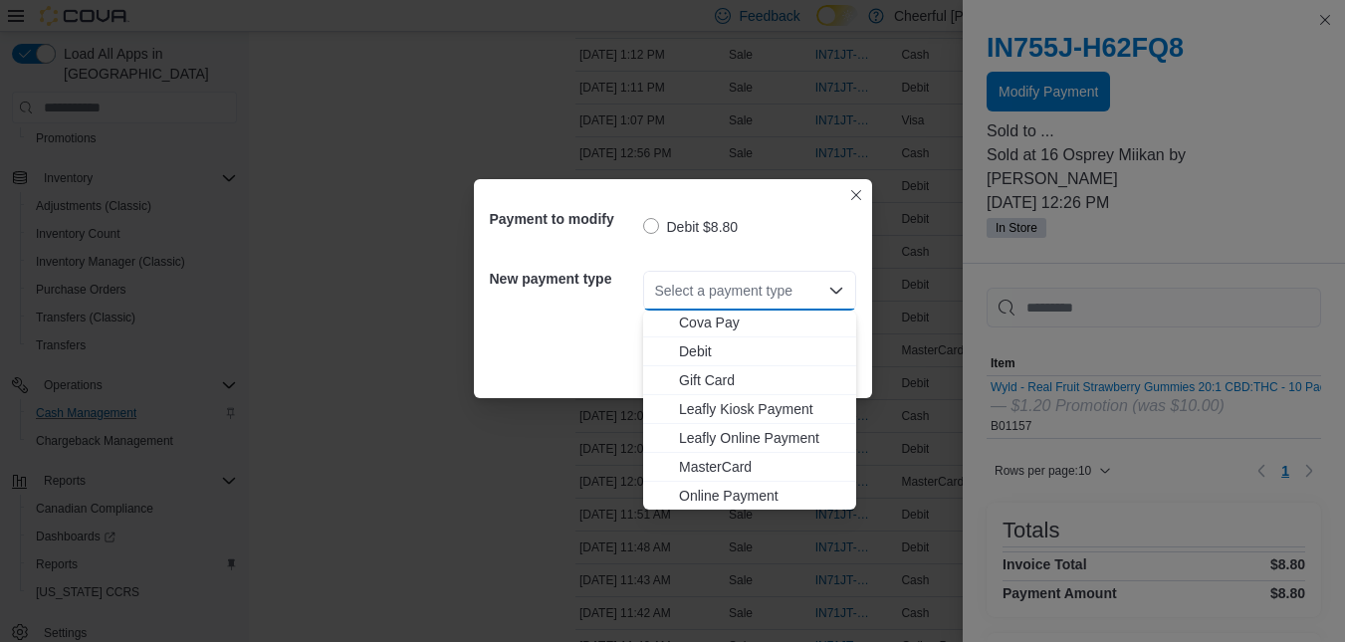
scroll to position [118, 0]
click at [759, 488] on span "Visa" at bounding box center [761, 495] width 165 height 20
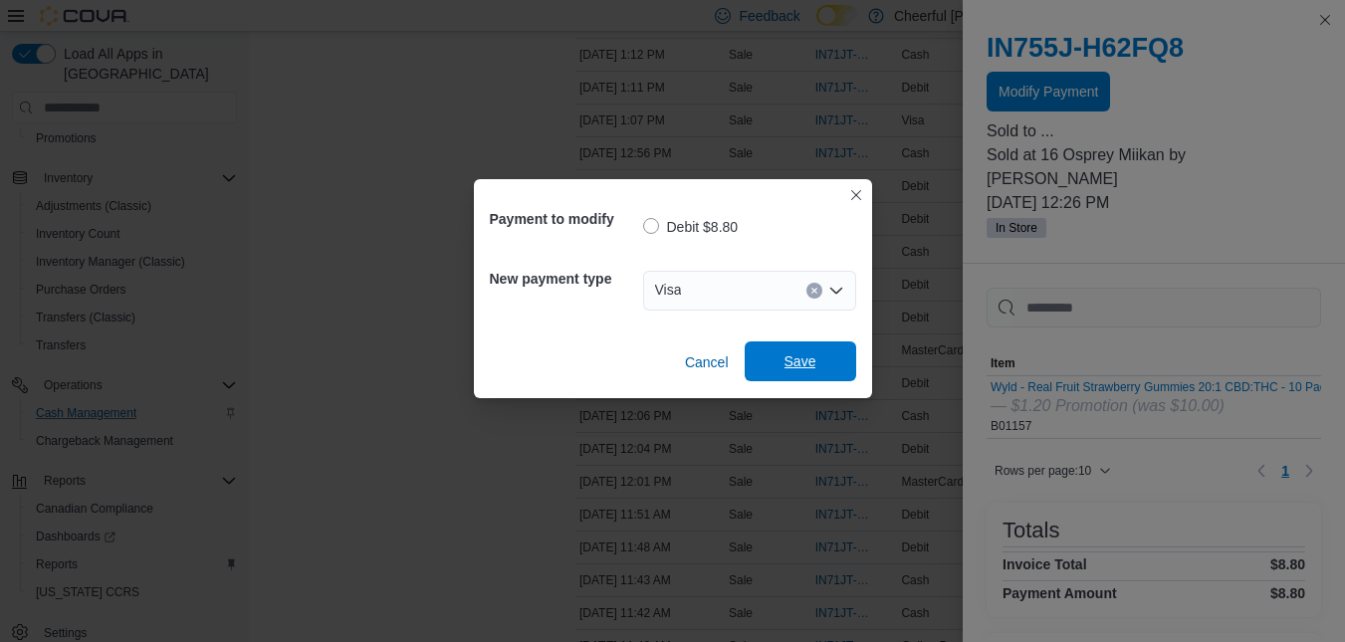
click at [804, 354] on span "Save" at bounding box center [800, 361] width 32 height 20
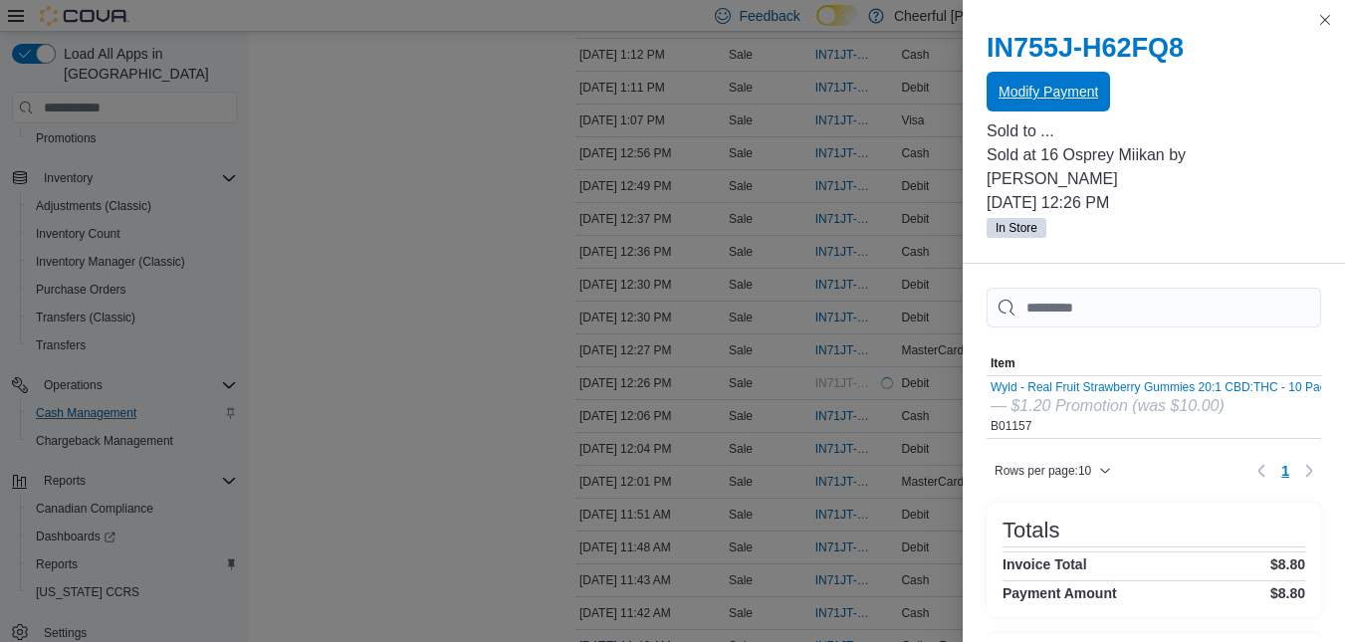
scroll to position [0, 0]
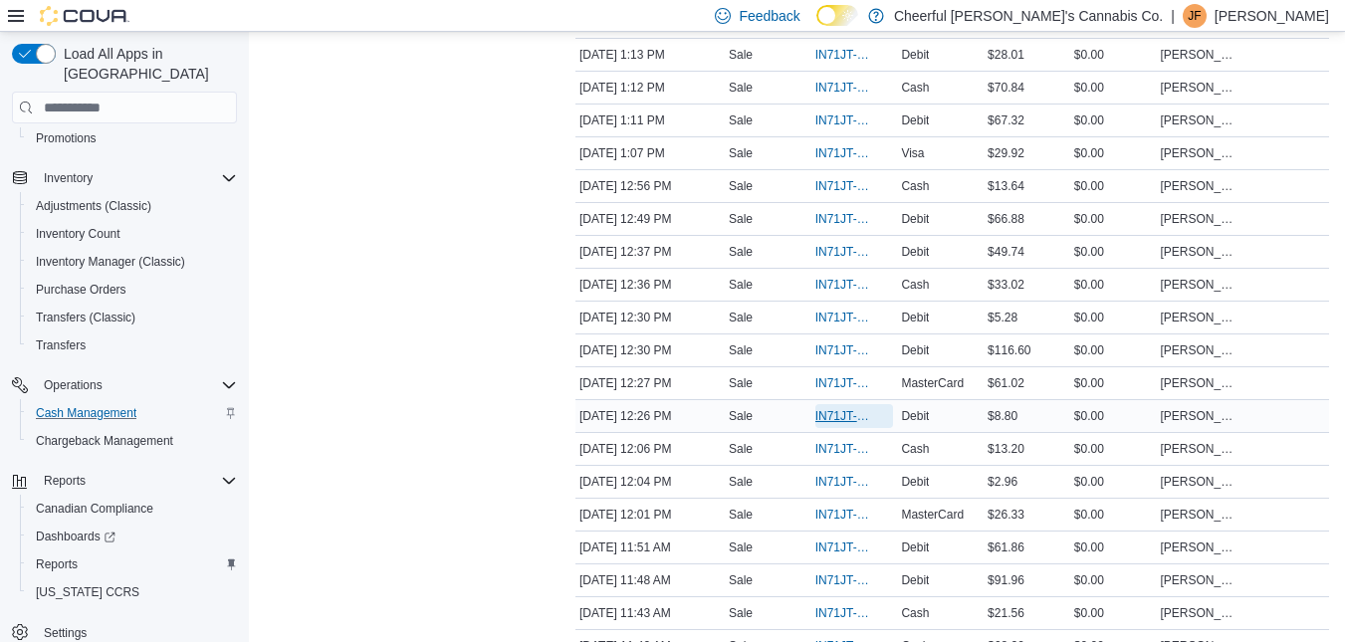
click at [852, 407] on span "IN71JT-402665" at bounding box center [854, 416] width 79 height 24
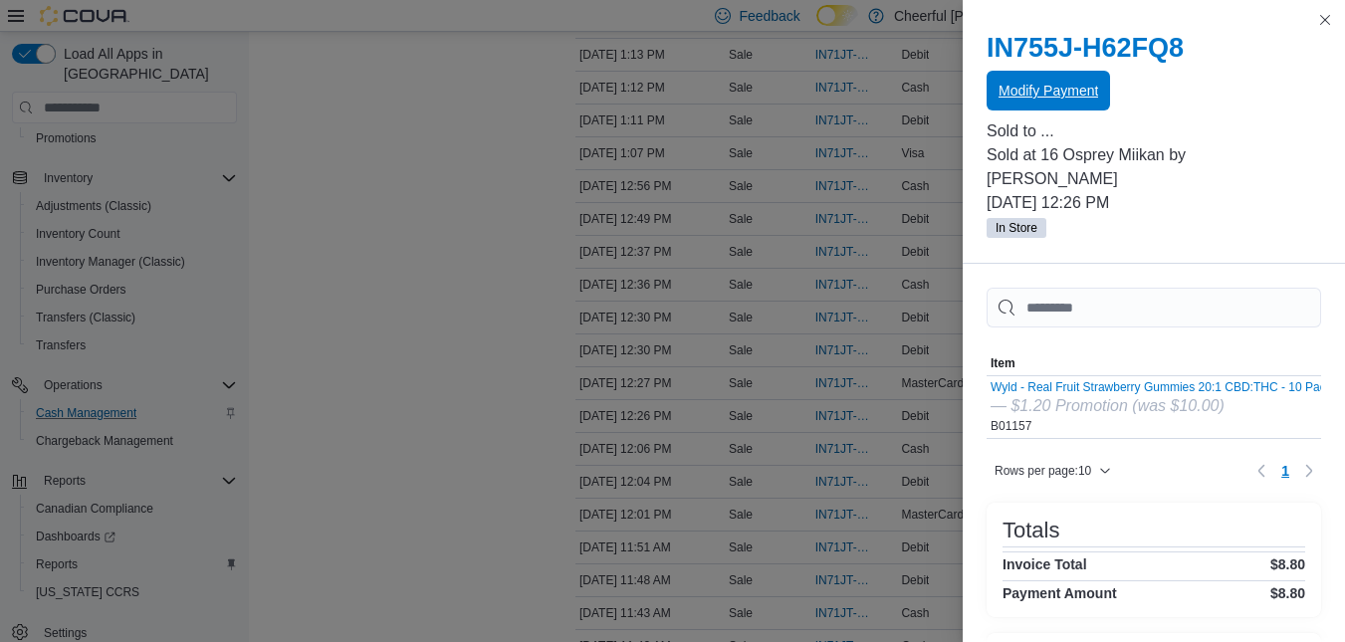
click at [1084, 83] on span "Modify Payment" at bounding box center [1048, 91] width 100 height 20
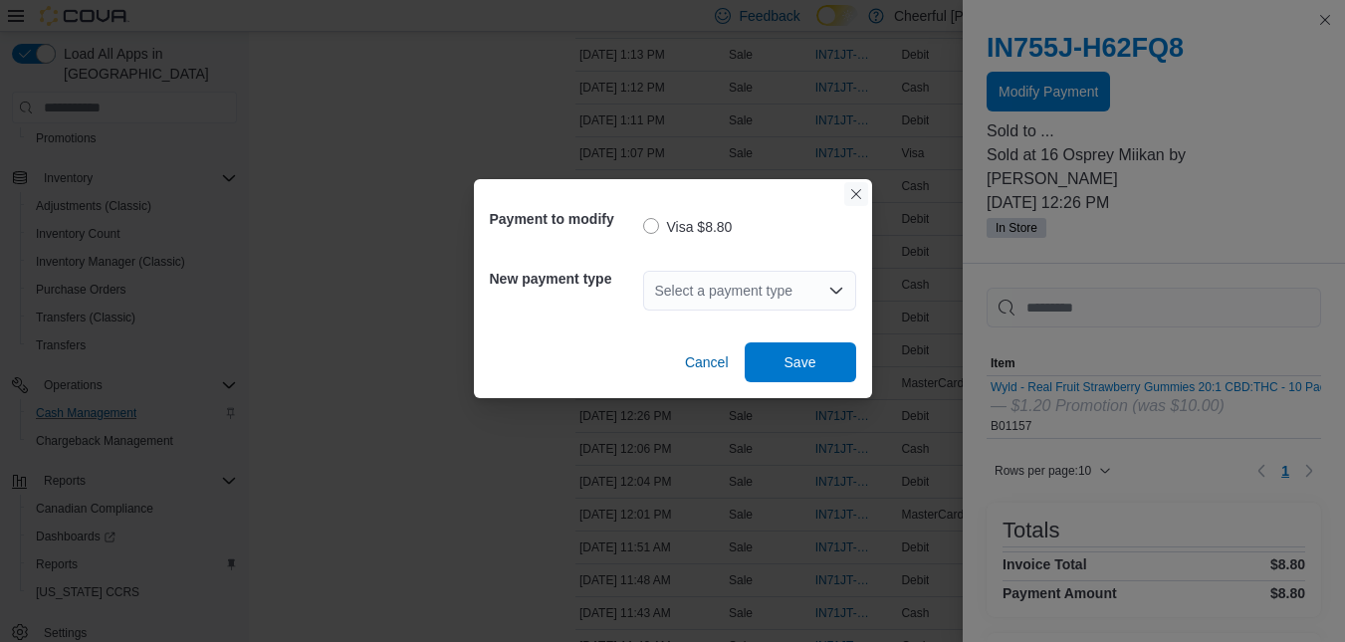
click at [861, 198] on button "Closes this modal window" at bounding box center [856, 194] width 24 height 24
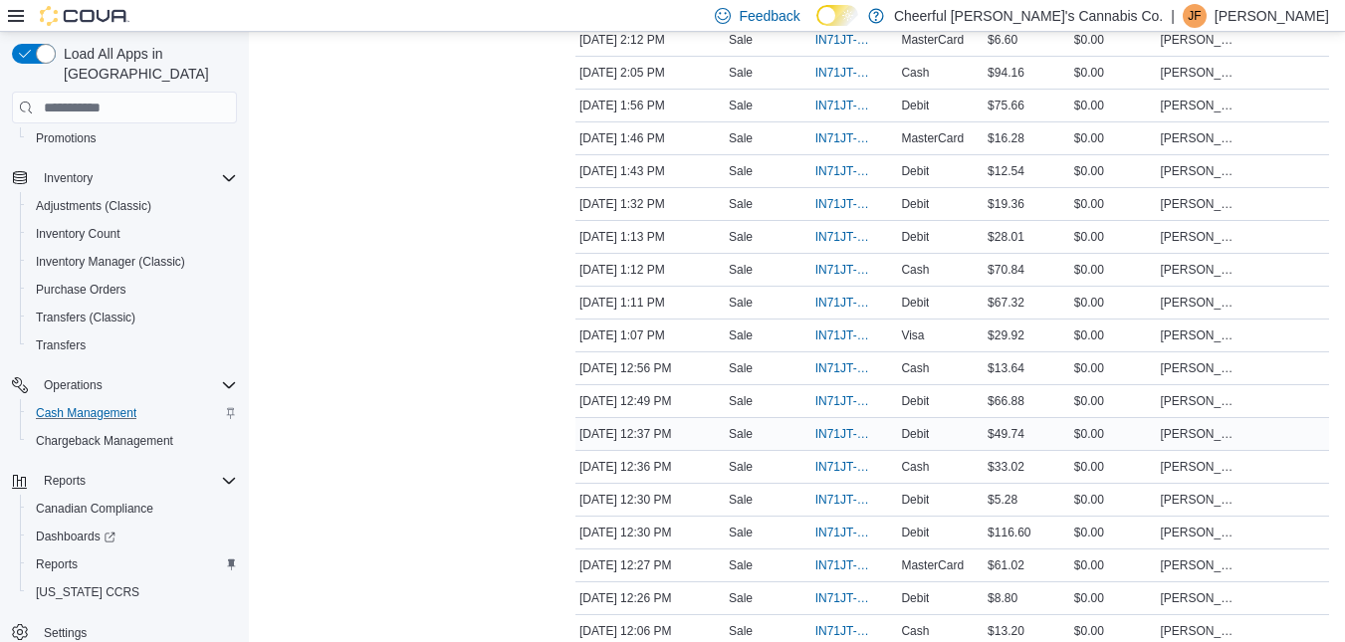
scroll to position [1394, 0]
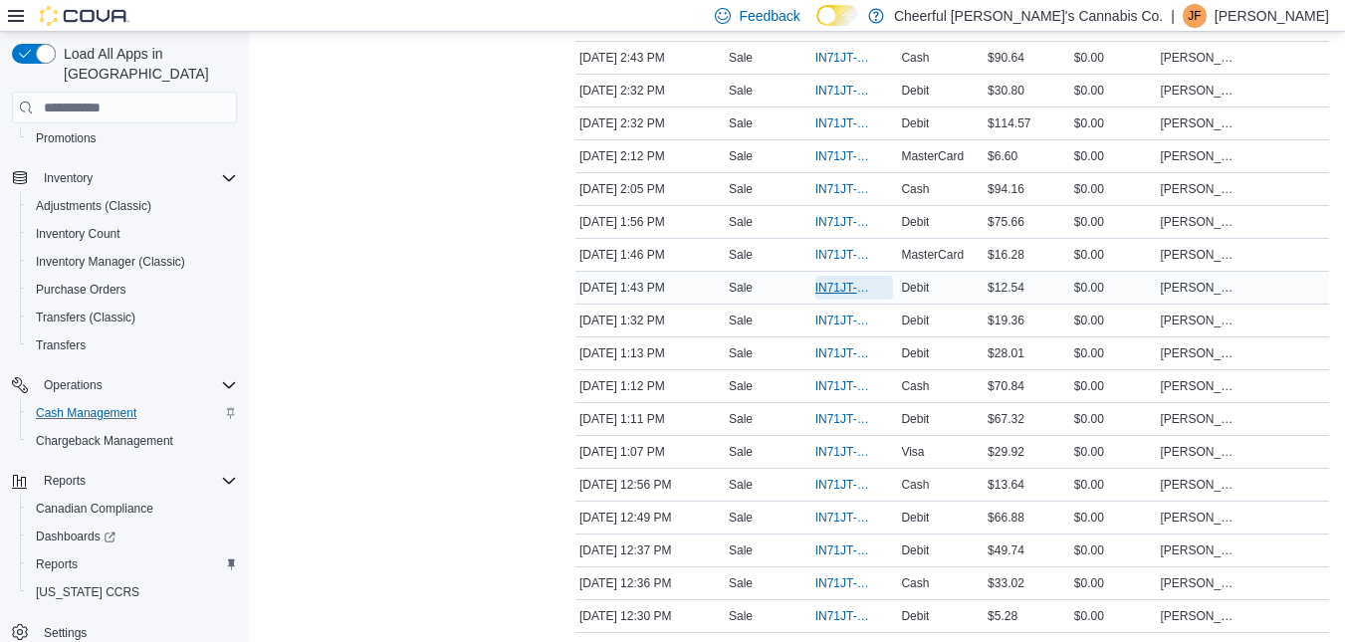
click at [827, 283] on span "IN71JT-402697" at bounding box center [844, 288] width 59 height 16
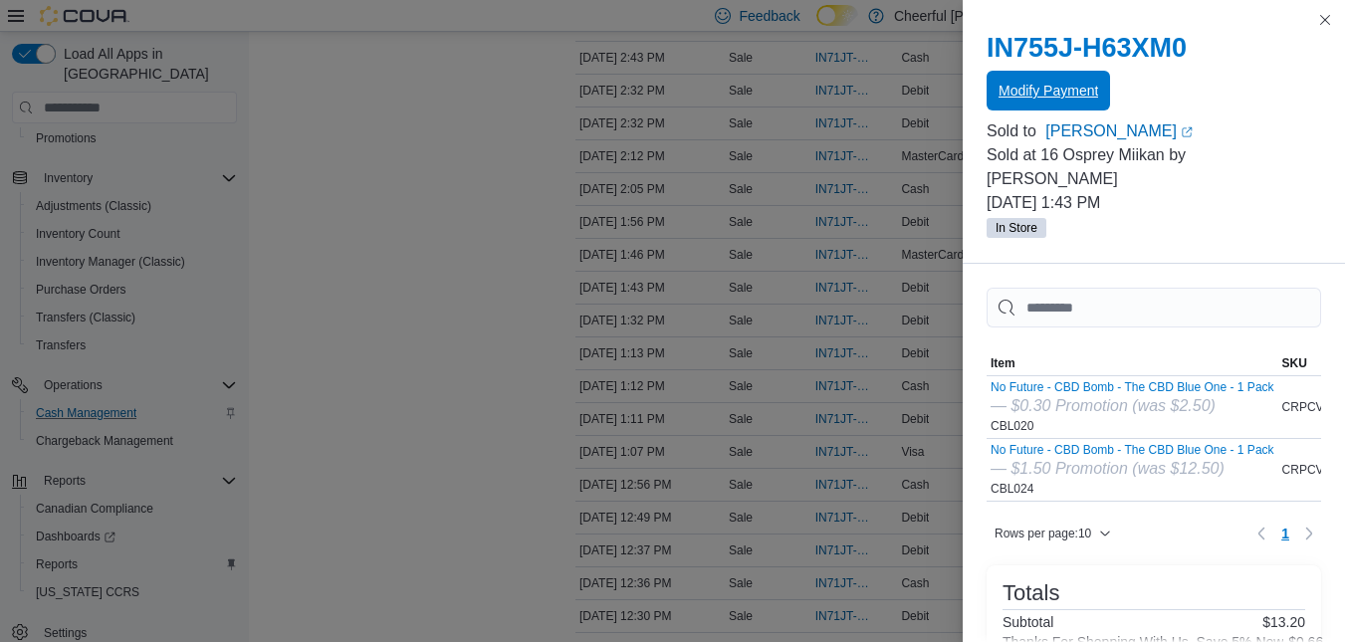
click at [1042, 97] on span "Modify Payment" at bounding box center [1048, 91] width 100 height 20
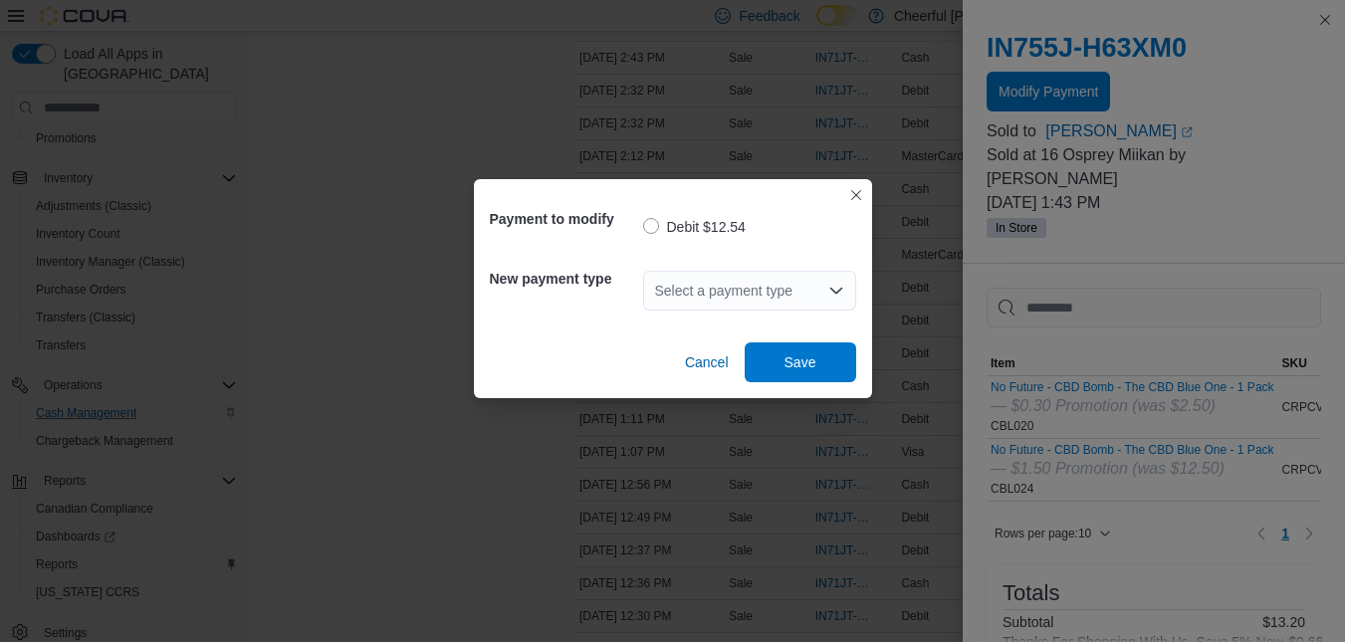
click at [801, 284] on div "Select a payment type" at bounding box center [749, 291] width 213 height 40
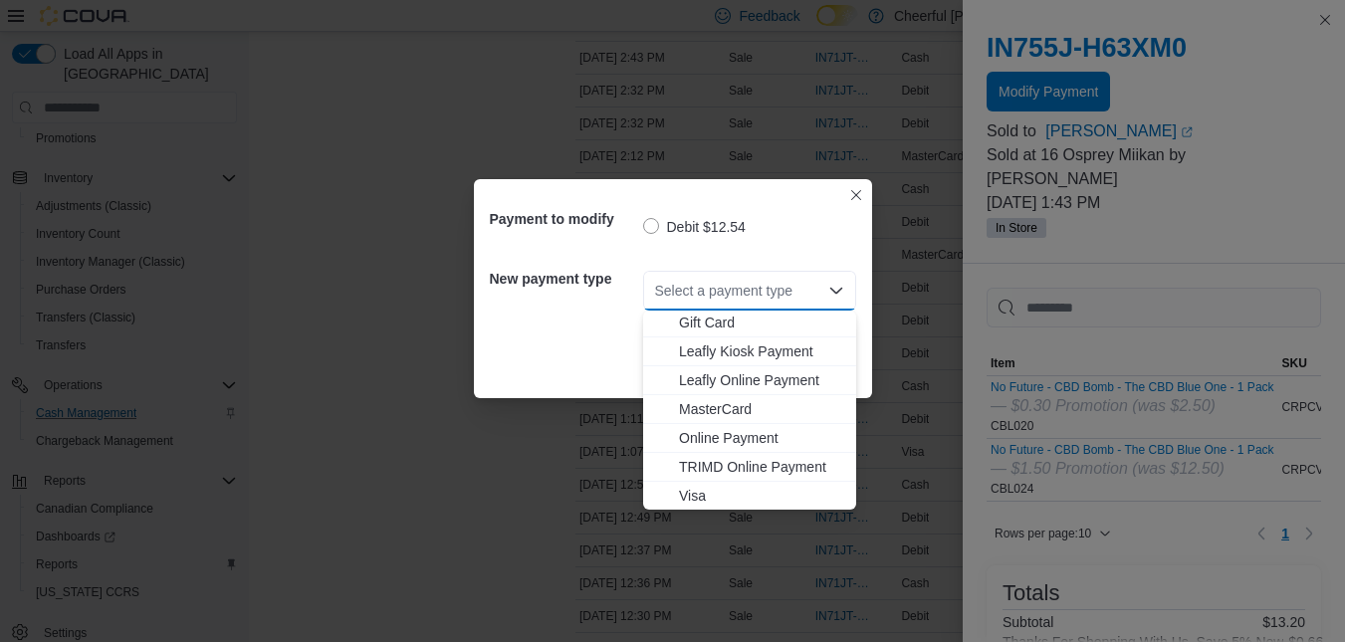
scroll to position [118, 0]
click at [765, 406] on span "MasterCard" at bounding box center [761, 408] width 165 height 20
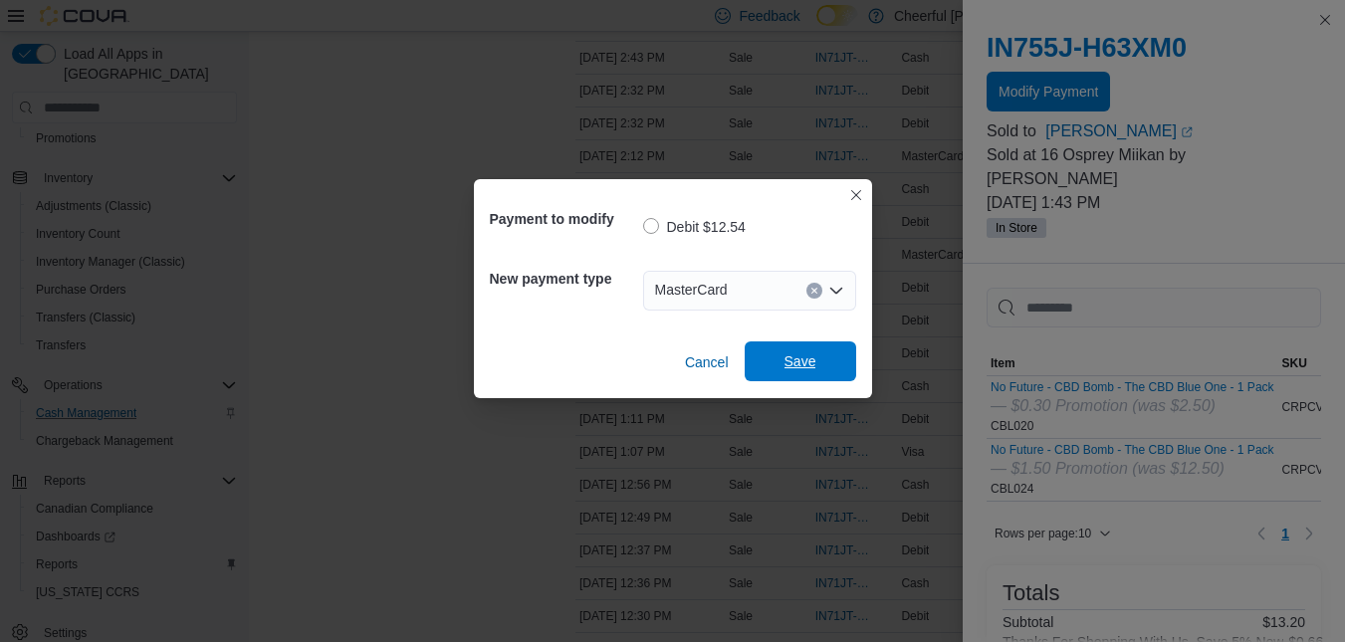
click at [796, 369] on span "Save" at bounding box center [800, 361] width 32 height 20
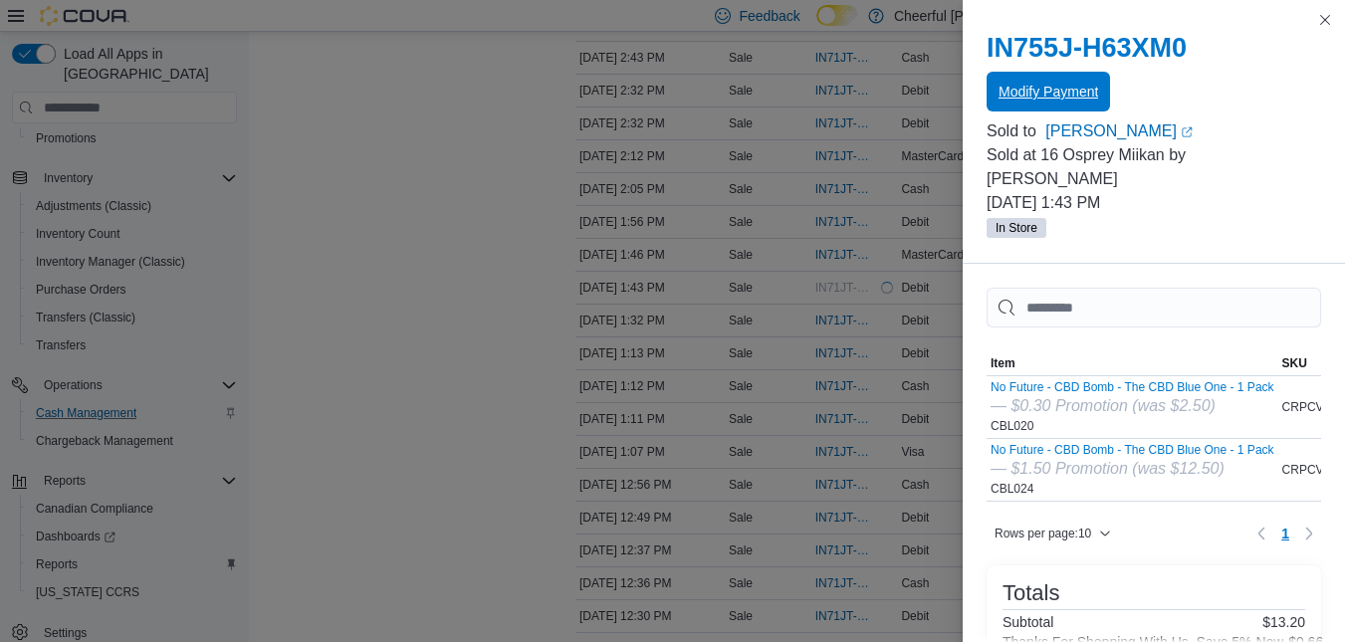
scroll to position [0, 0]
click at [1098, 102] on span "Modify Payment" at bounding box center [1048, 91] width 100 height 40
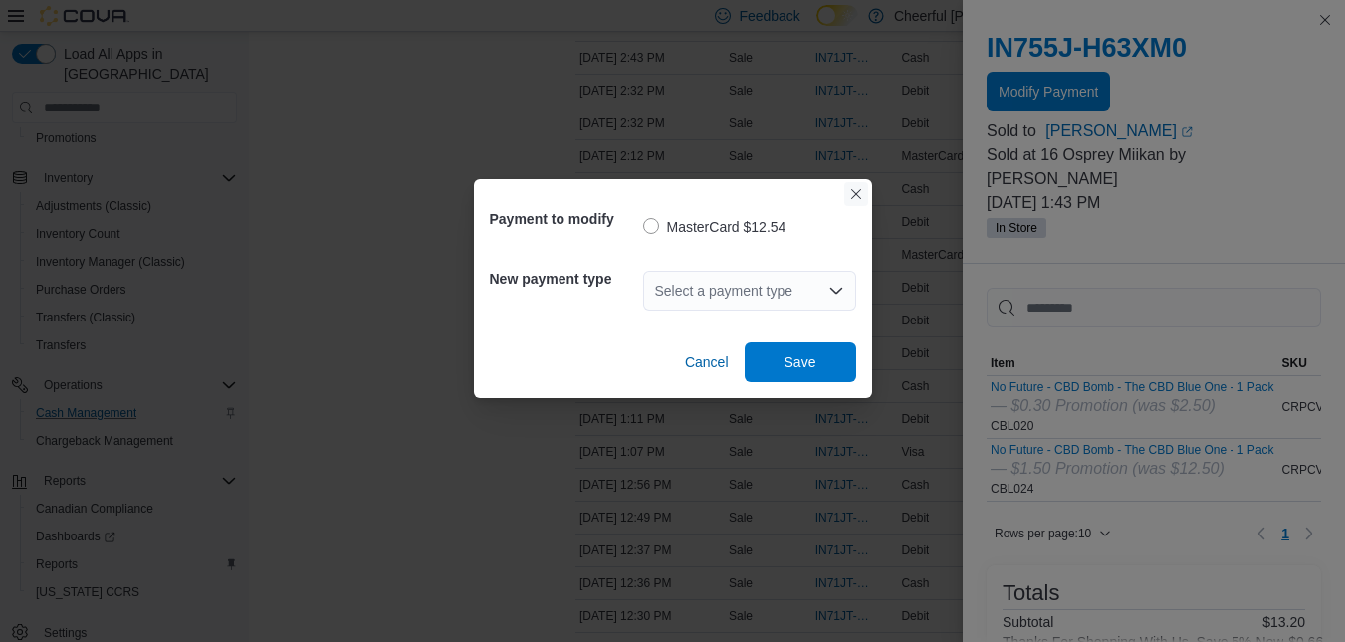
click at [849, 198] on button "Closes this modal window" at bounding box center [856, 194] width 24 height 24
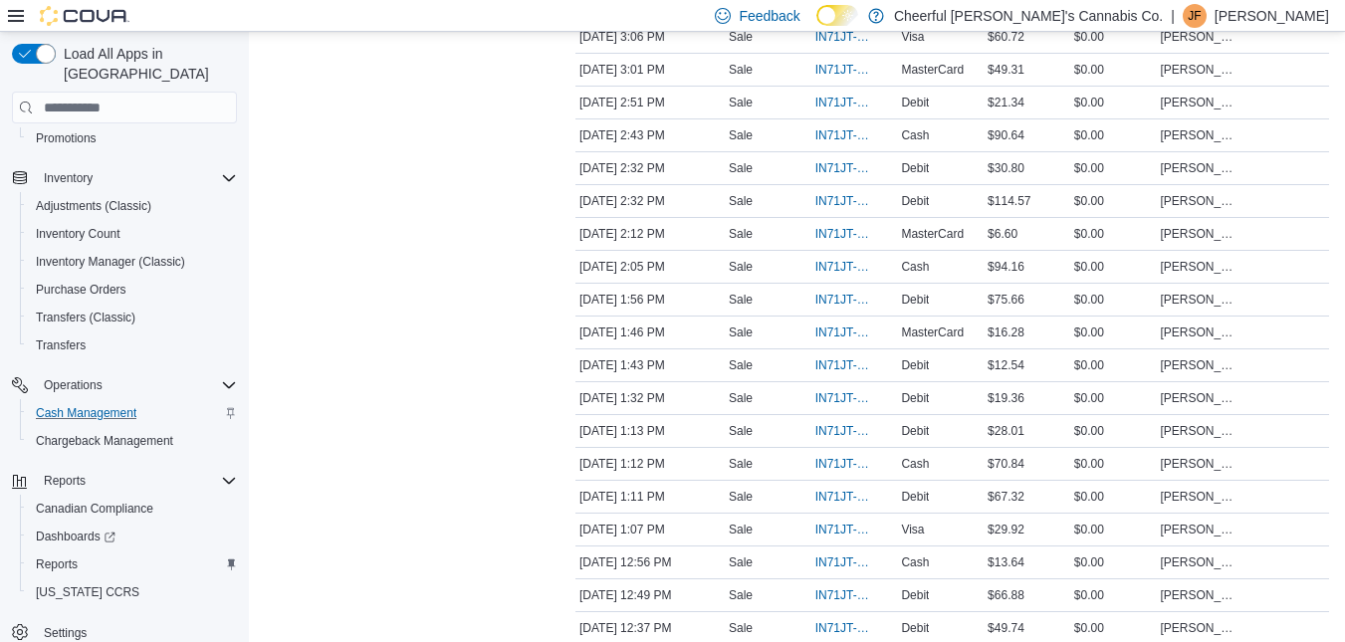
scroll to position [1294, 0]
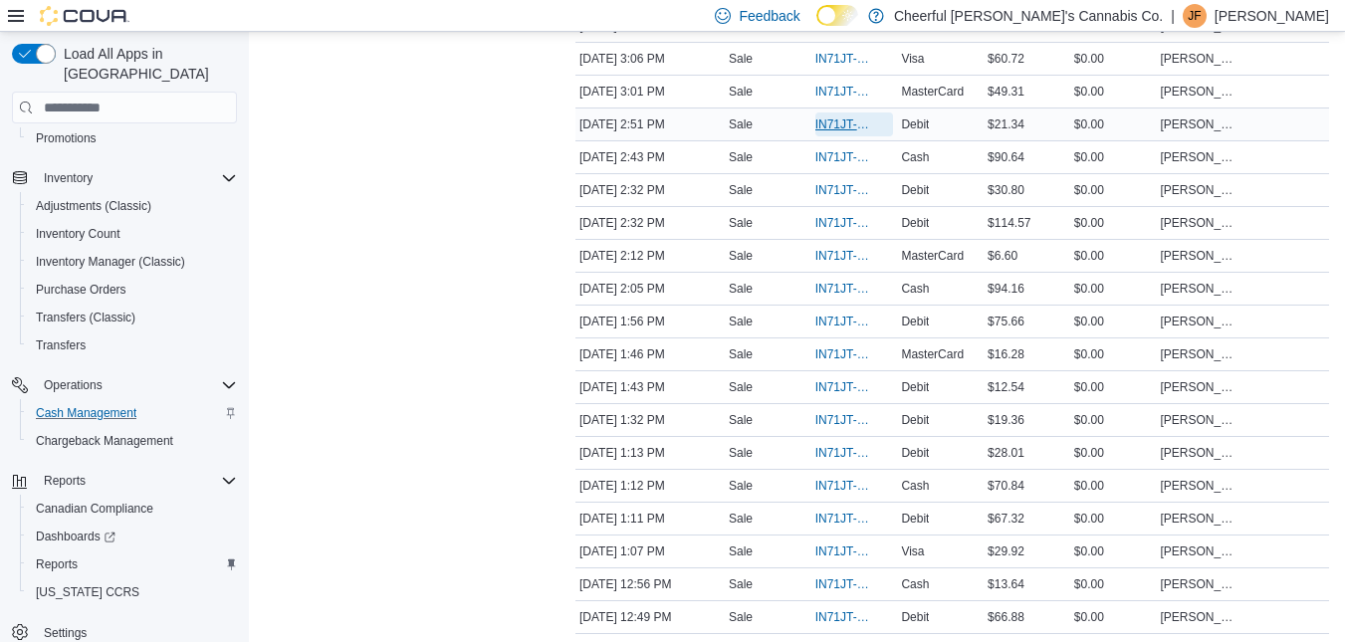
click at [850, 121] on span "IN71JT-402725" at bounding box center [844, 124] width 59 height 16
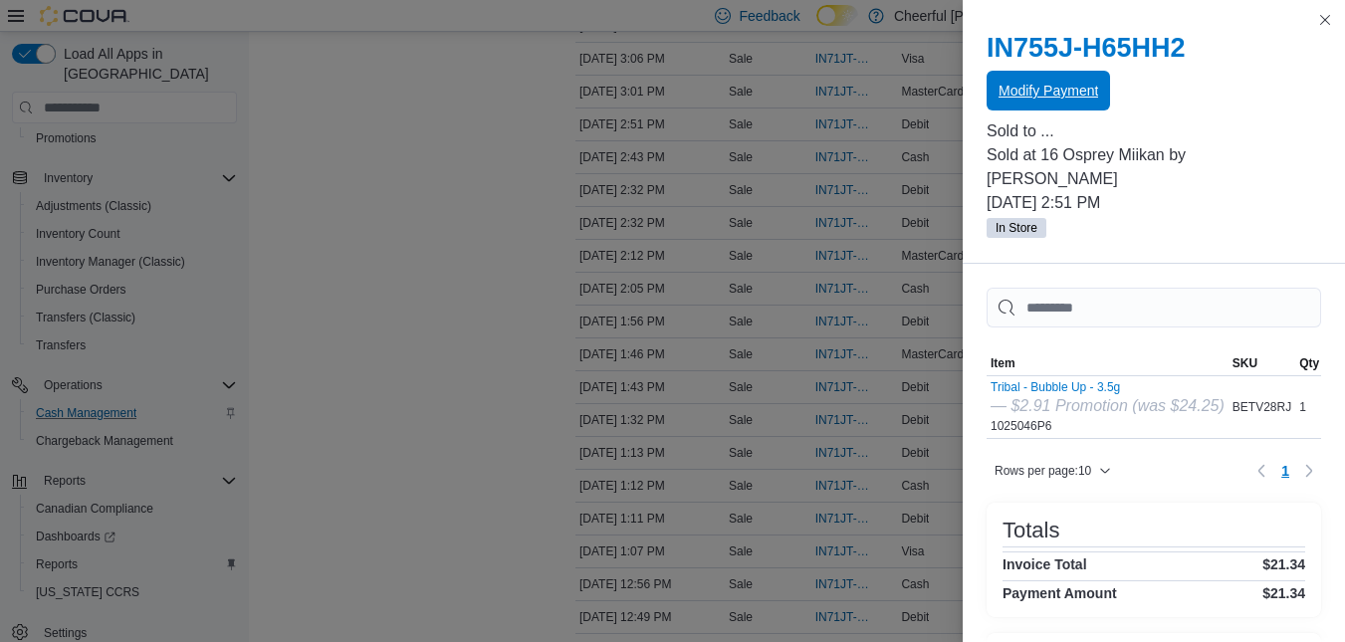
click at [1046, 75] on span "Modify Payment" at bounding box center [1048, 91] width 100 height 40
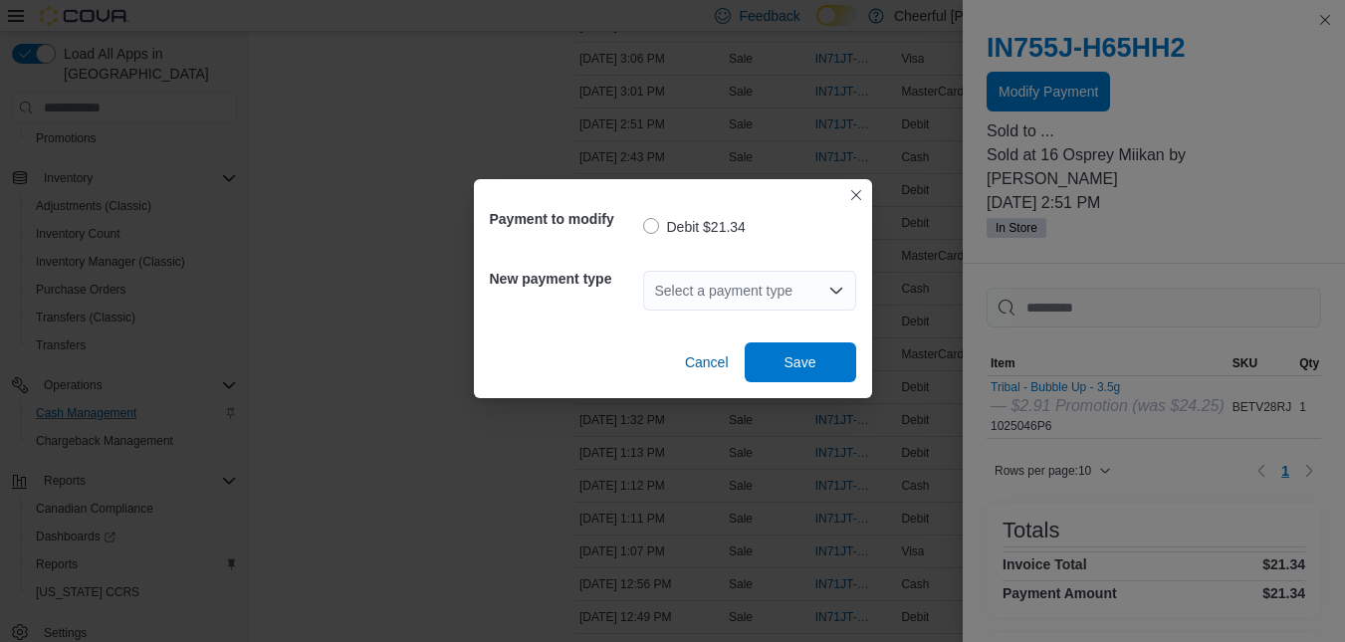
click at [773, 281] on div "Select a payment type" at bounding box center [749, 291] width 213 height 40
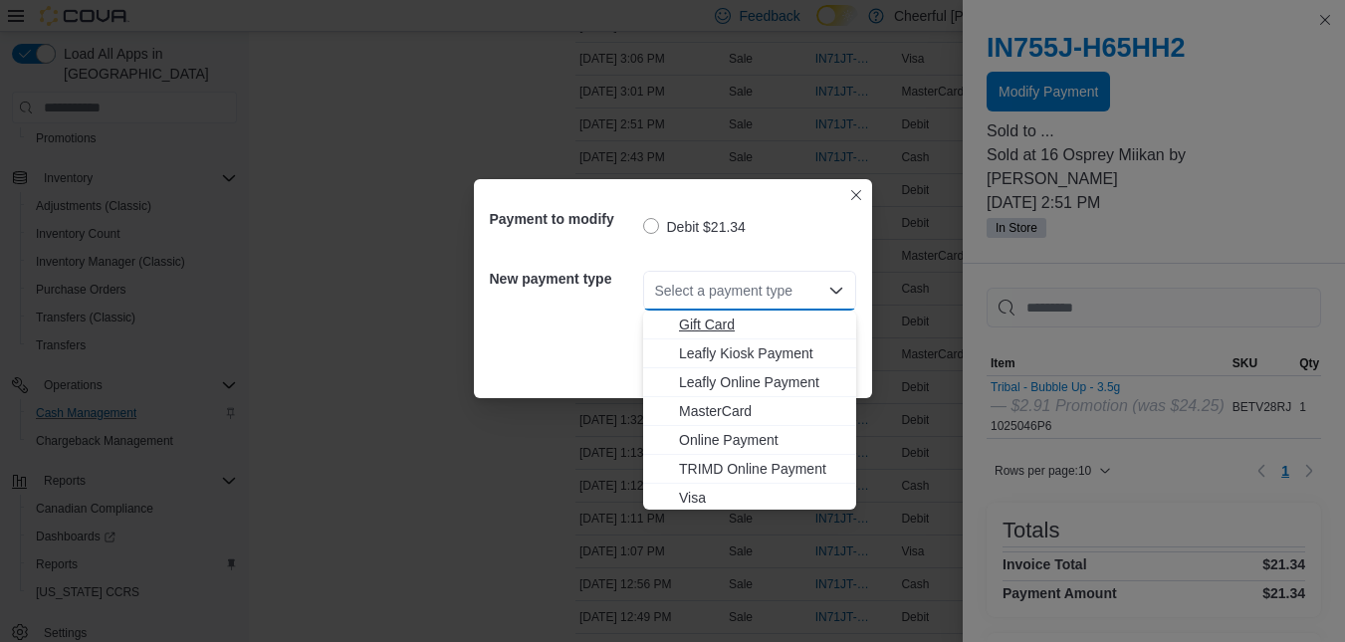
scroll to position [118, 0]
click at [707, 484] on button "Visa" at bounding box center [749, 495] width 213 height 29
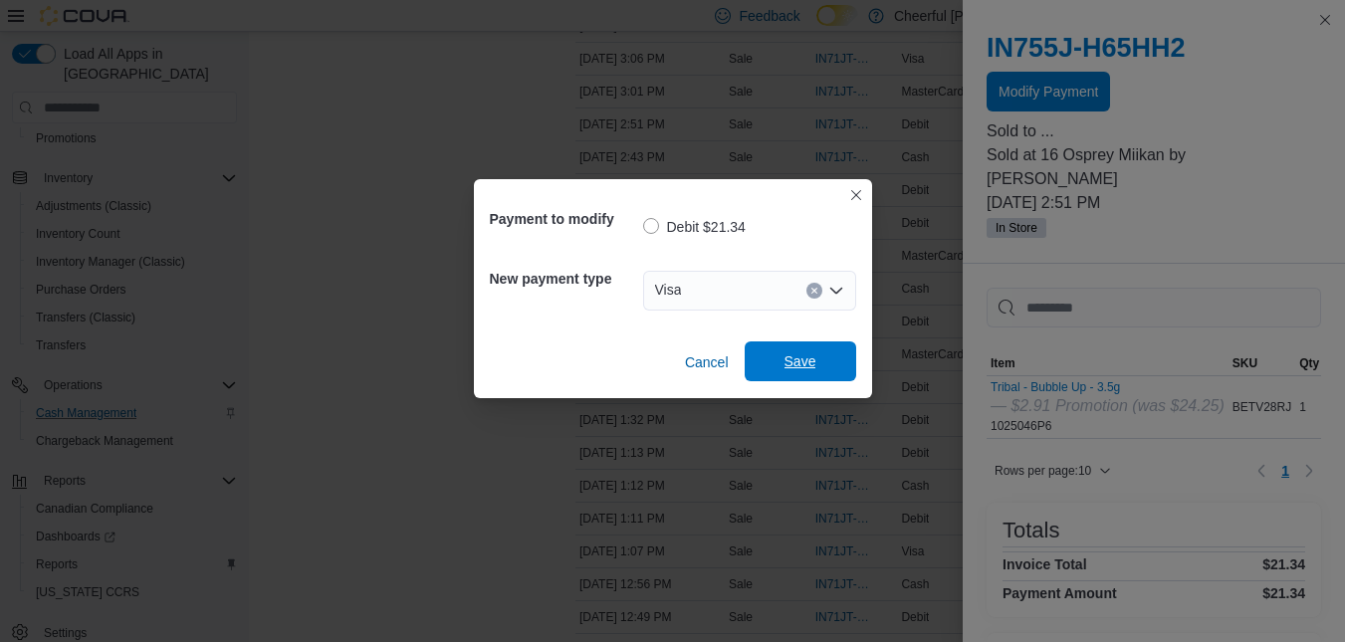
click at [841, 356] on span "Save" at bounding box center [801, 361] width 88 height 40
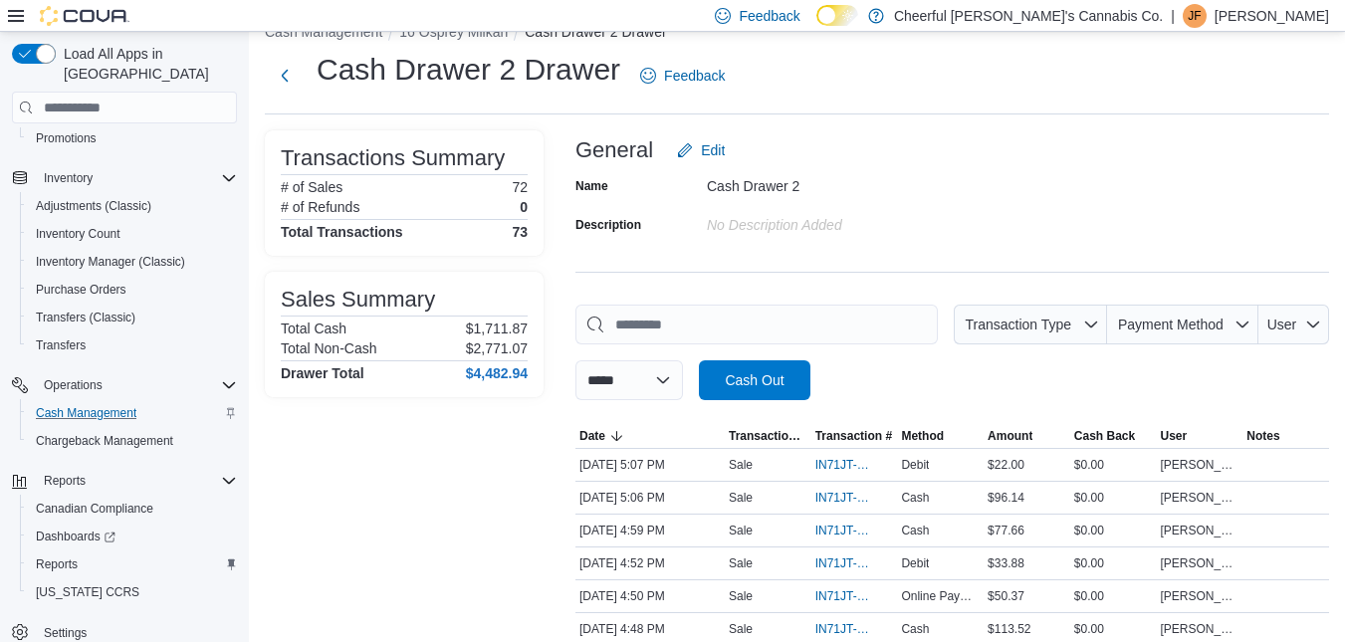
scroll to position [0, 0]
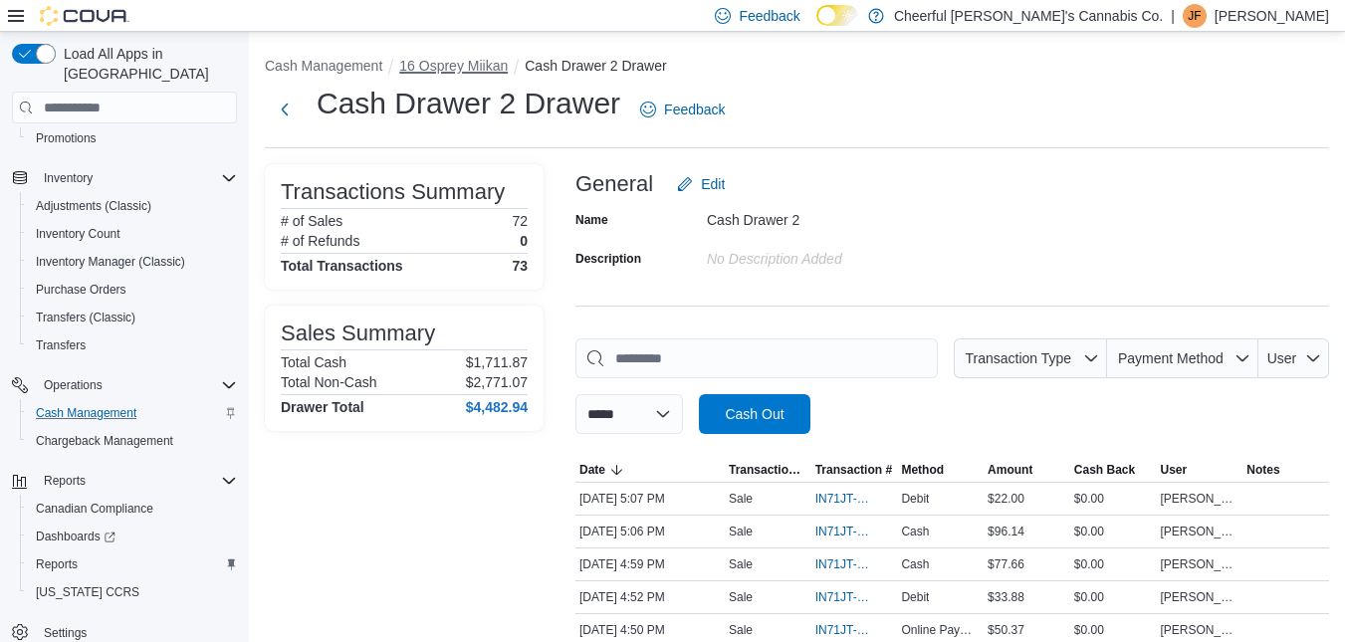
click at [495, 67] on button "16 Osprey Miikan" at bounding box center [453, 66] width 109 height 16
